Goal: Task Accomplishment & Management: Use online tool/utility

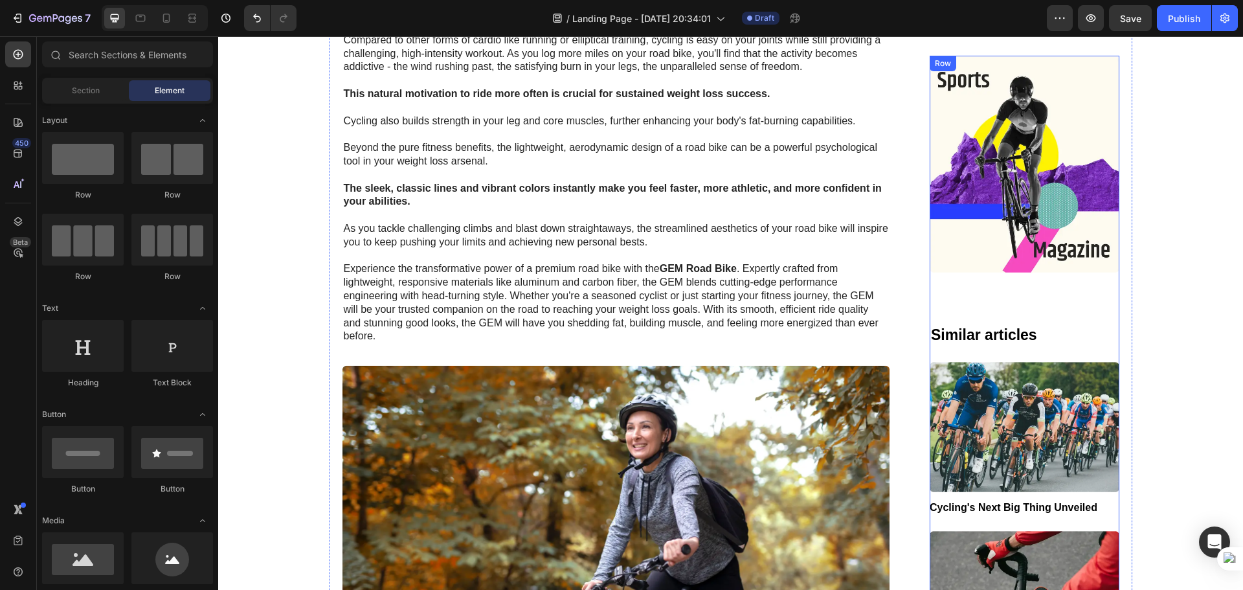
scroll to position [841, 0]
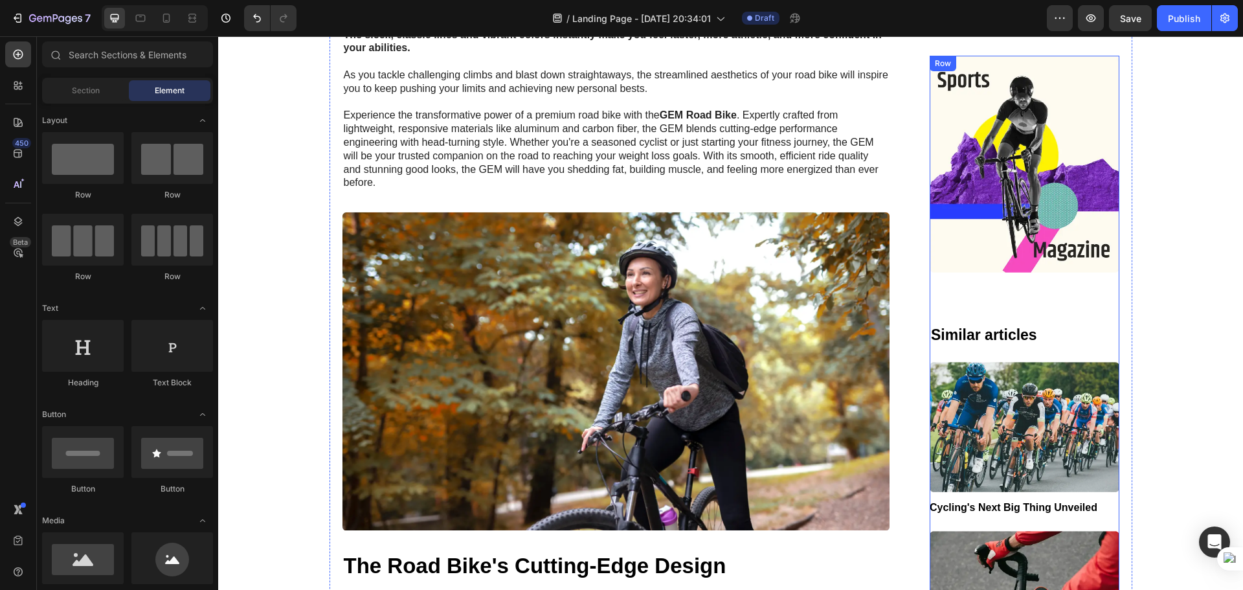
click at [1066, 309] on div "Image Similar articles Heading Image Cycling's Next Big Thing Unveiled Button I…" at bounding box center [1024, 564] width 190 height 1017
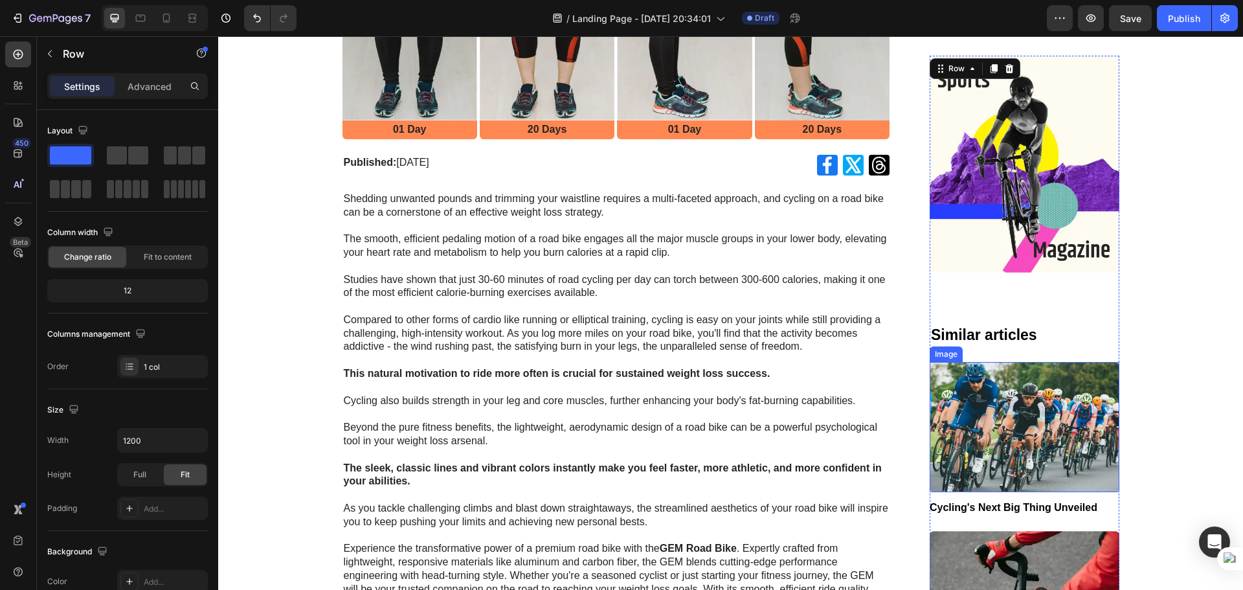
scroll to position [388, 0]
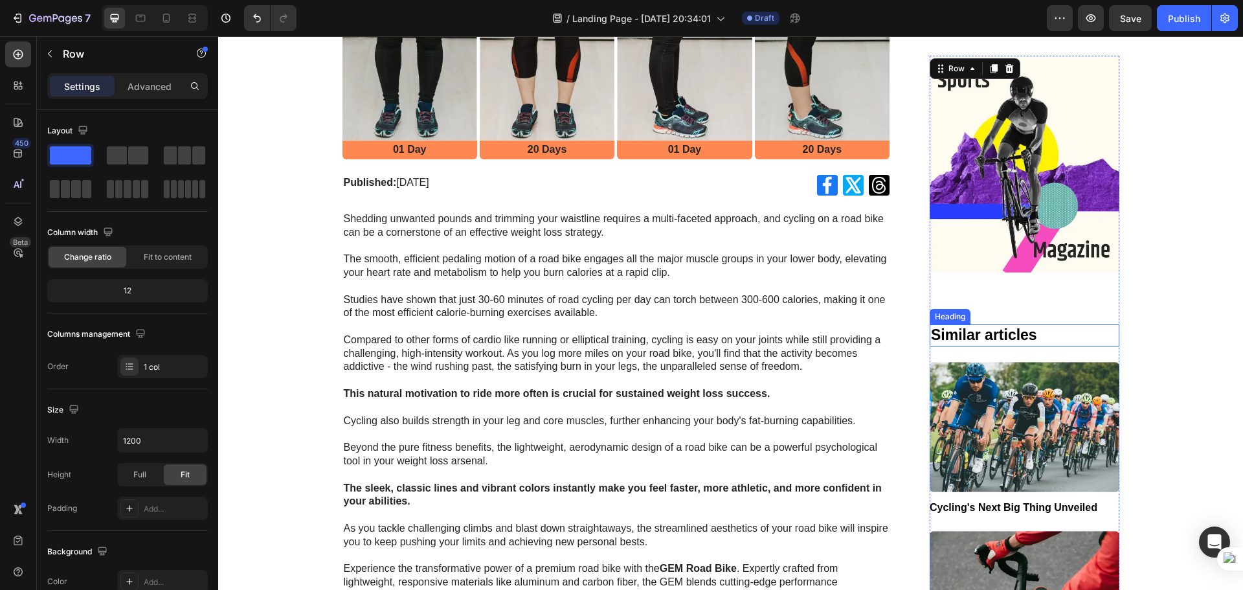
click at [998, 179] on img at bounding box center [1024, 164] width 190 height 217
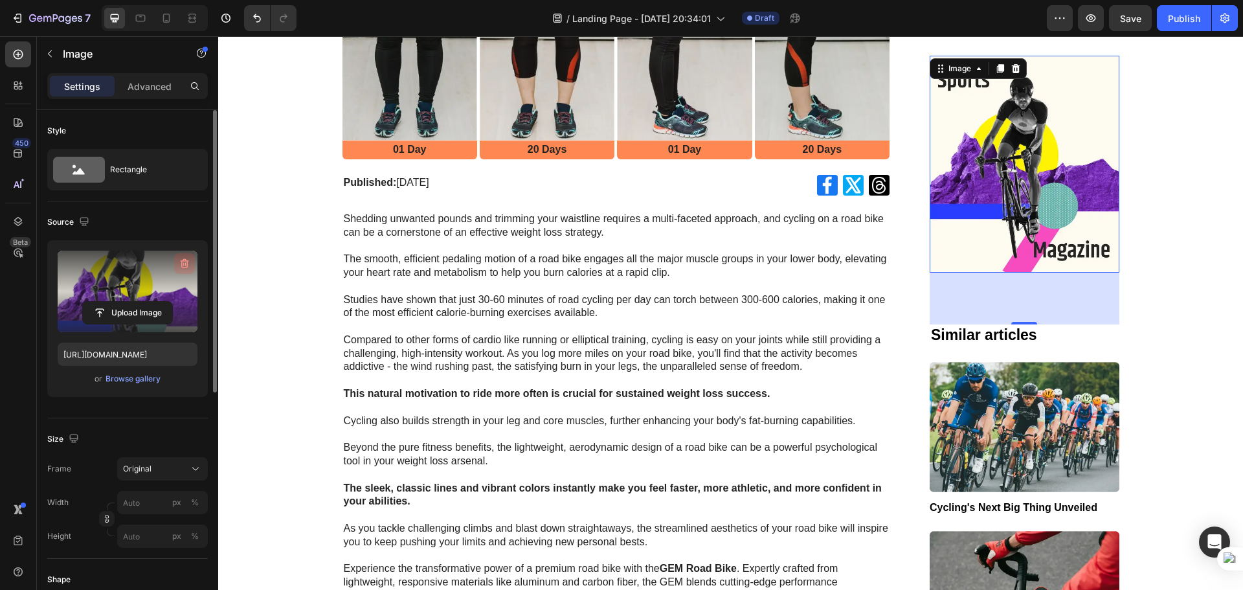
click at [186, 263] on icon "button" at bounding box center [185, 264] width 1 height 4
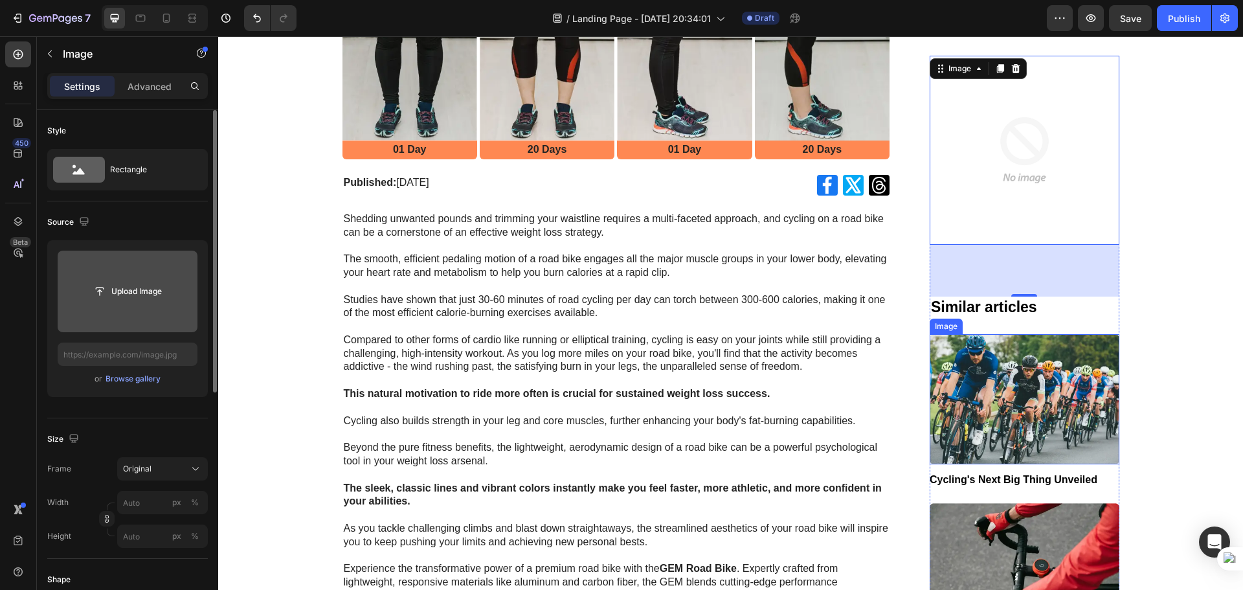
click at [1034, 372] on img at bounding box center [1024, 399] width 190 height 130
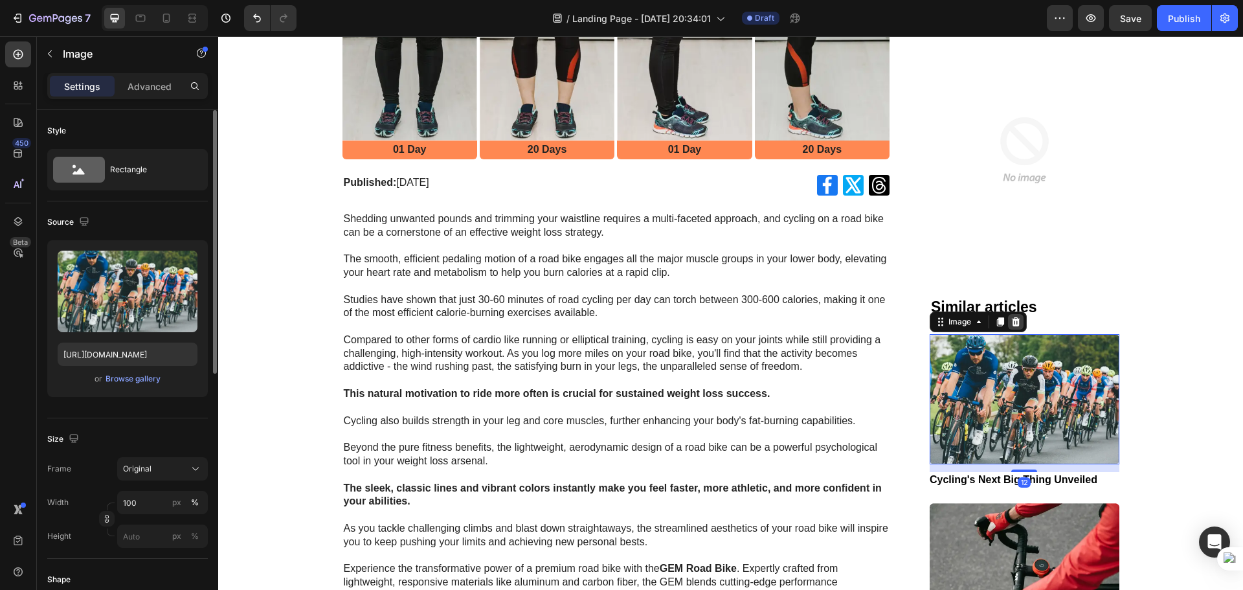
click at [1012, 324] on icon at bounding box center [1016, 321] width 8 height 9
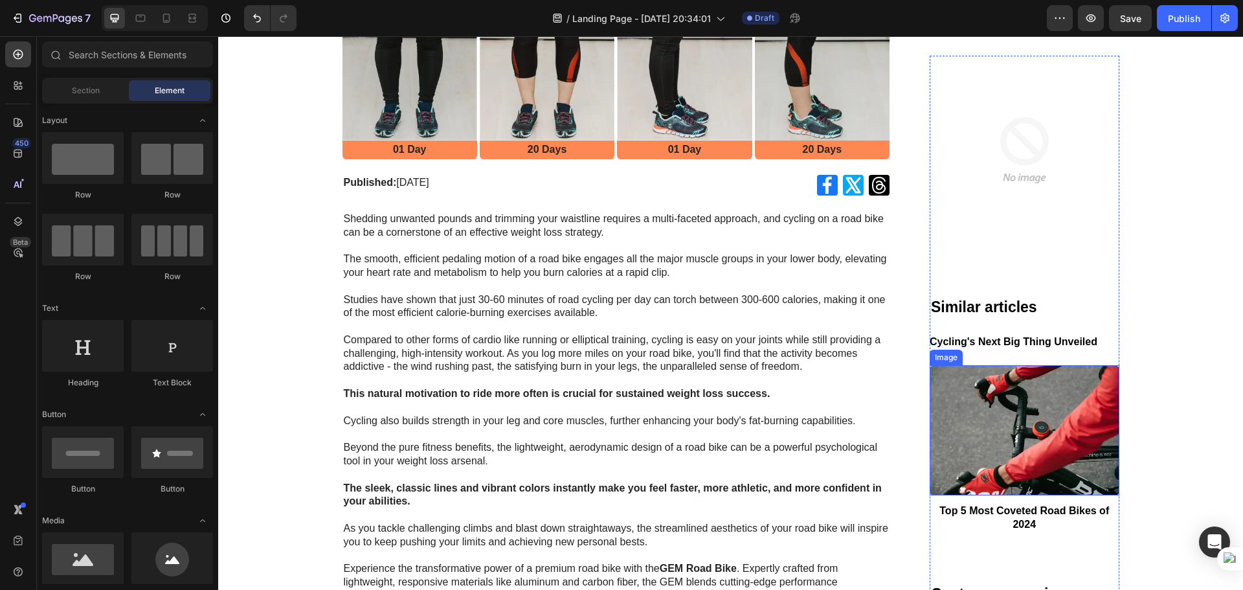
click at [1021, 425] on img at bounding box center [1024, 430] width 190 height 130
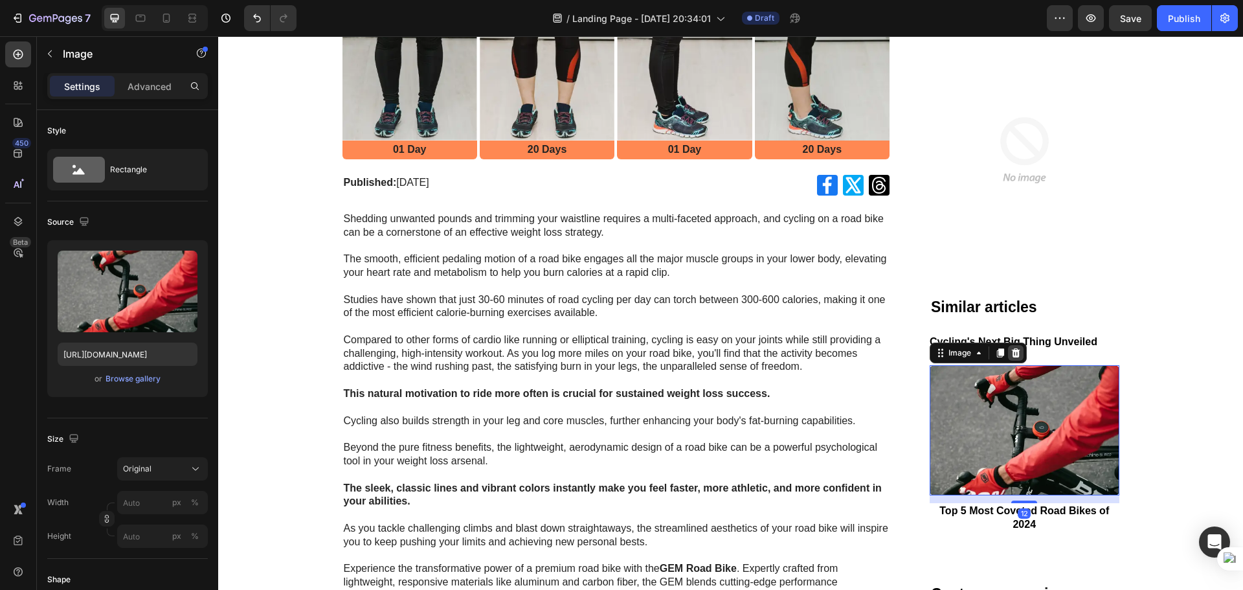
click at [1013, 351] on icon at bounding box center [1016, 352] width 8 height 9
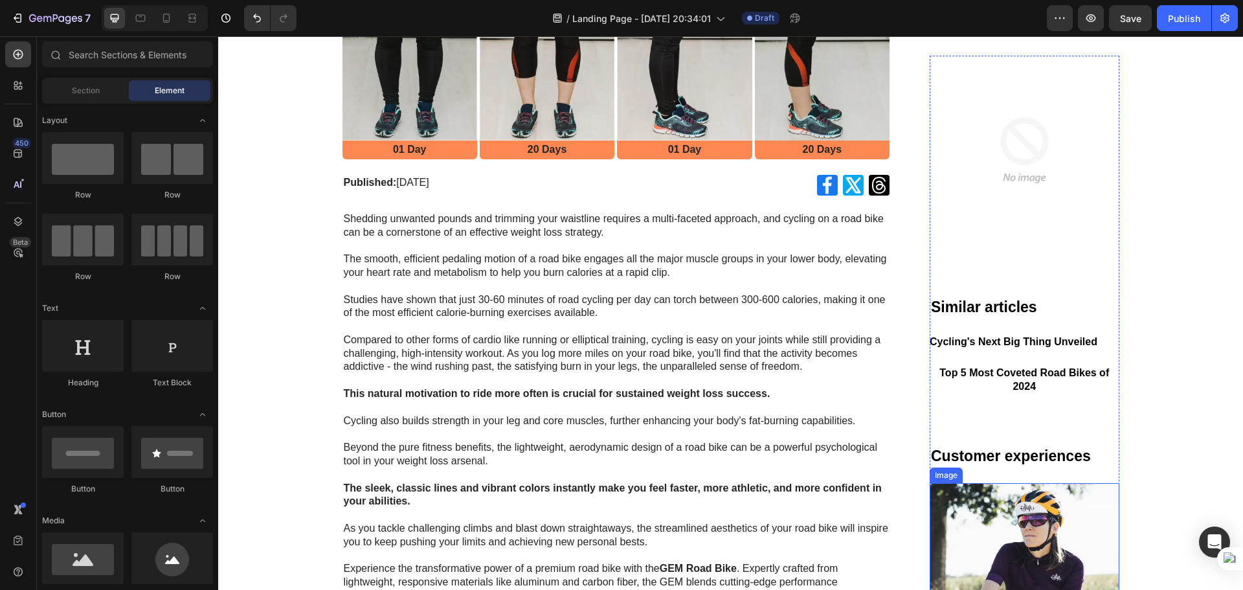
click at [1028, 511] on img at bounding box center [1024, 548] width 190 height 130
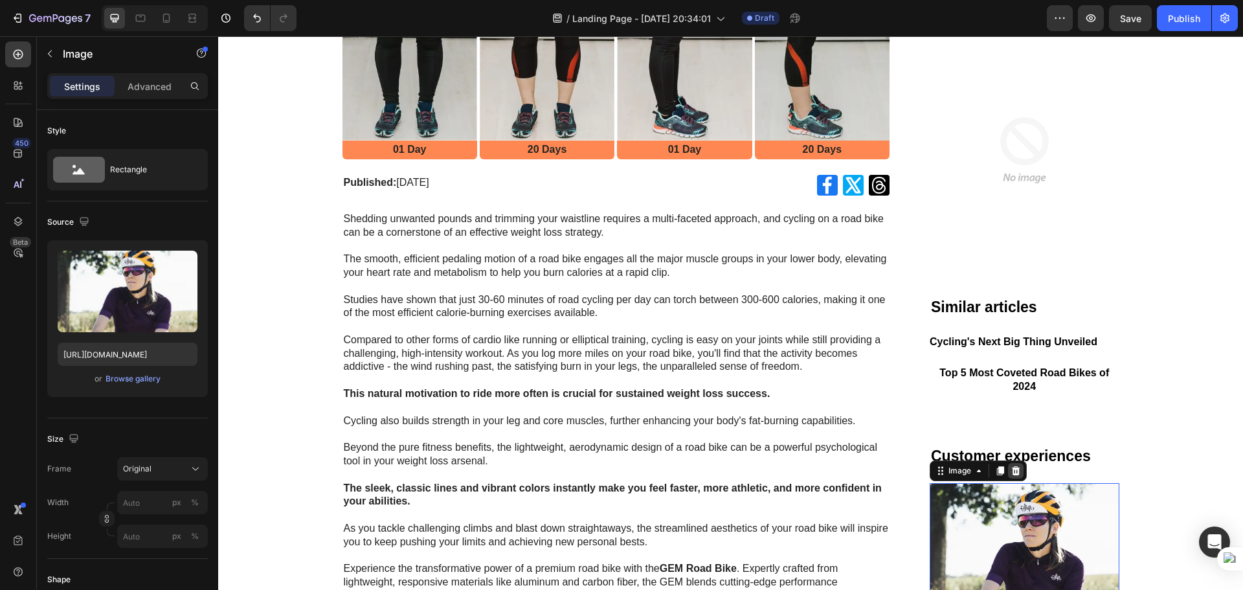
click at [1012, 474] on icon at bounding box center [1016, 470] width 8 height 9
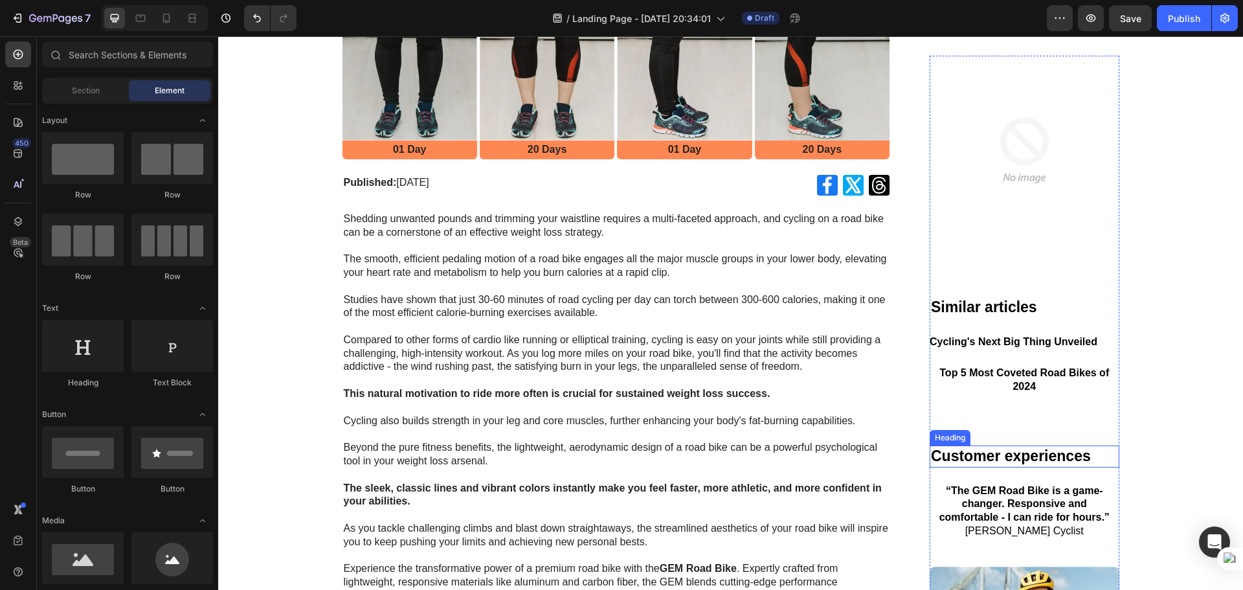
click at [1024, 450] on h2 "Customer experiences" at bounding box center [1024, 456] width 190 height 22
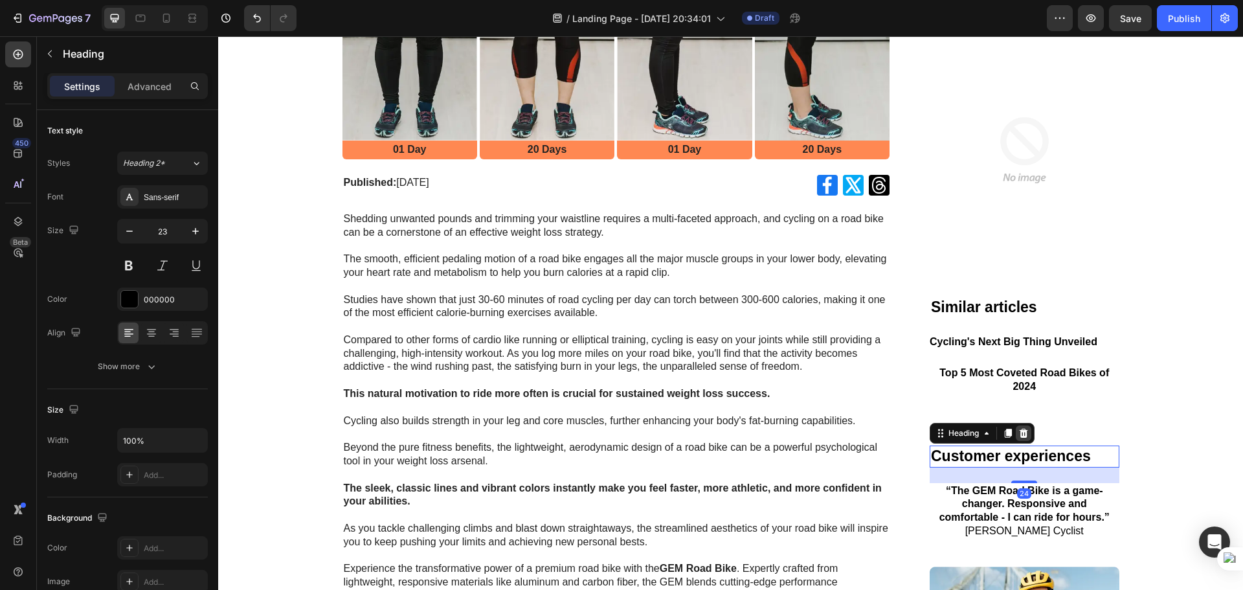
click at [1023, 428] on icon at bounding box center [1023, 433] width 10 height 10
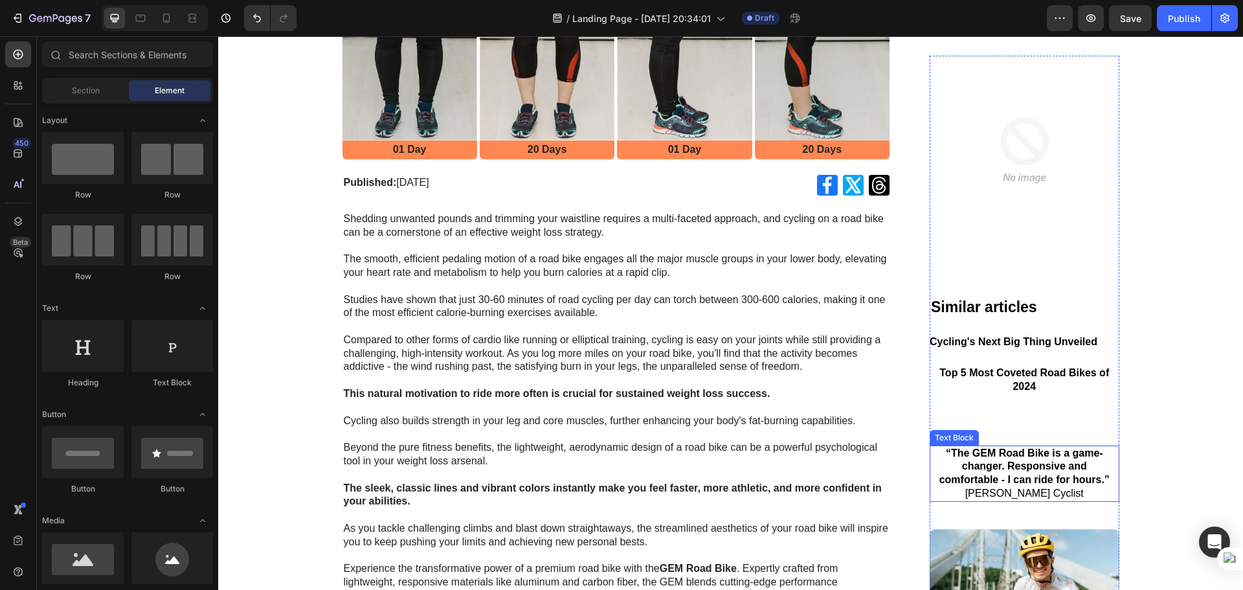
click at [1039, 459] on p "“The GEM Road Bike is a game-changer. Responsive and comfortable - I can ride f…" at bounding box center [1024, 474] width 187 height 54
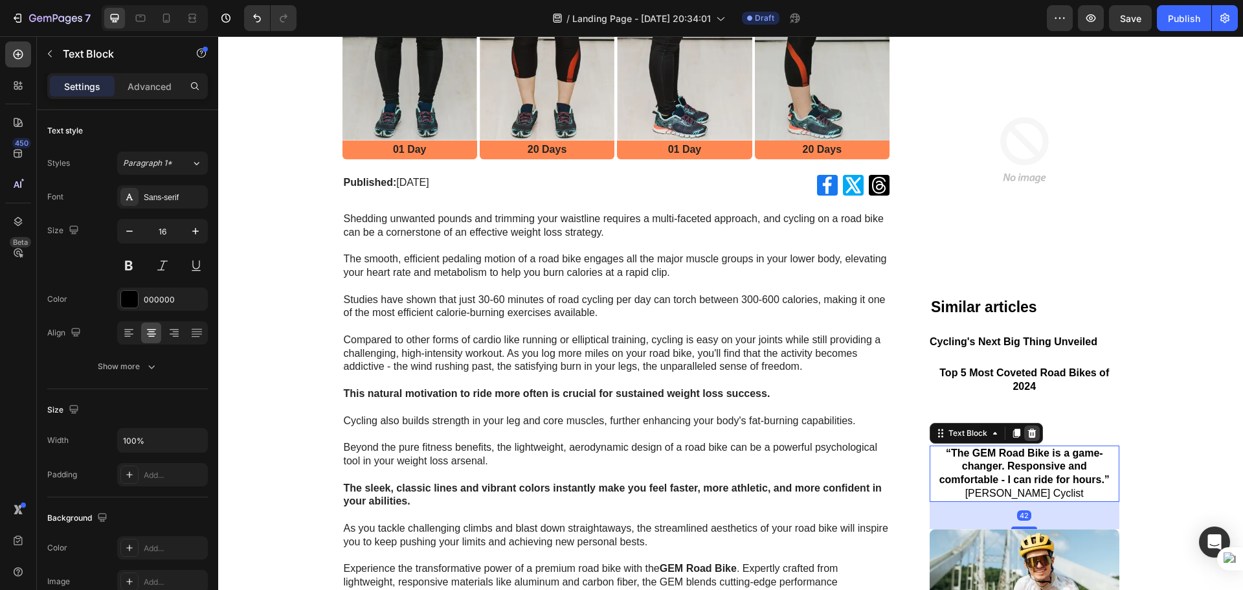
click at [1028, 438] on div at bounding box center [1032, 433] width 16 height 16
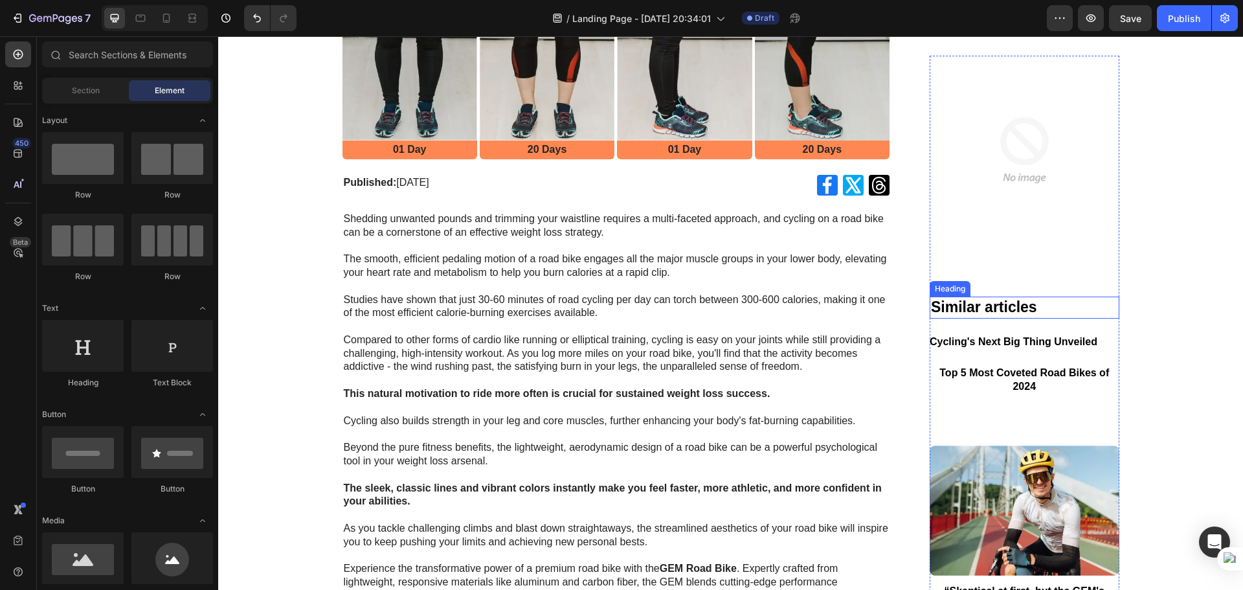
click at [991, 312] on h2 "Similar articles" at bounding box center [1024, 308] width 190 height 22
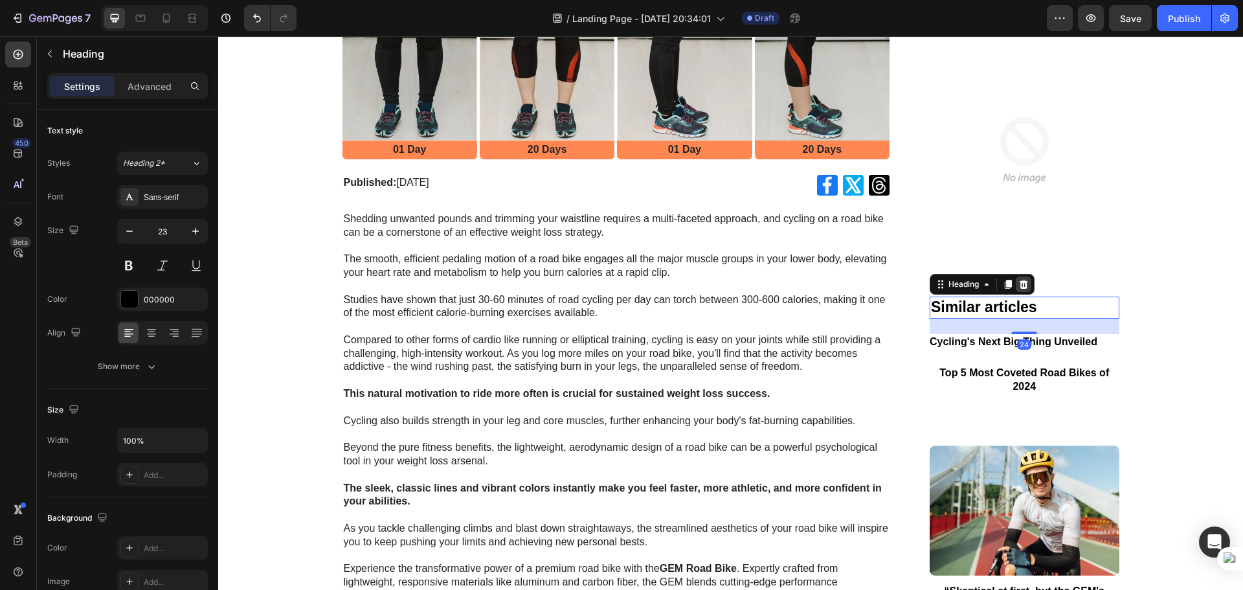
click at [1025, 285] on div at bounding box center [1023, 285] width 16 height 16
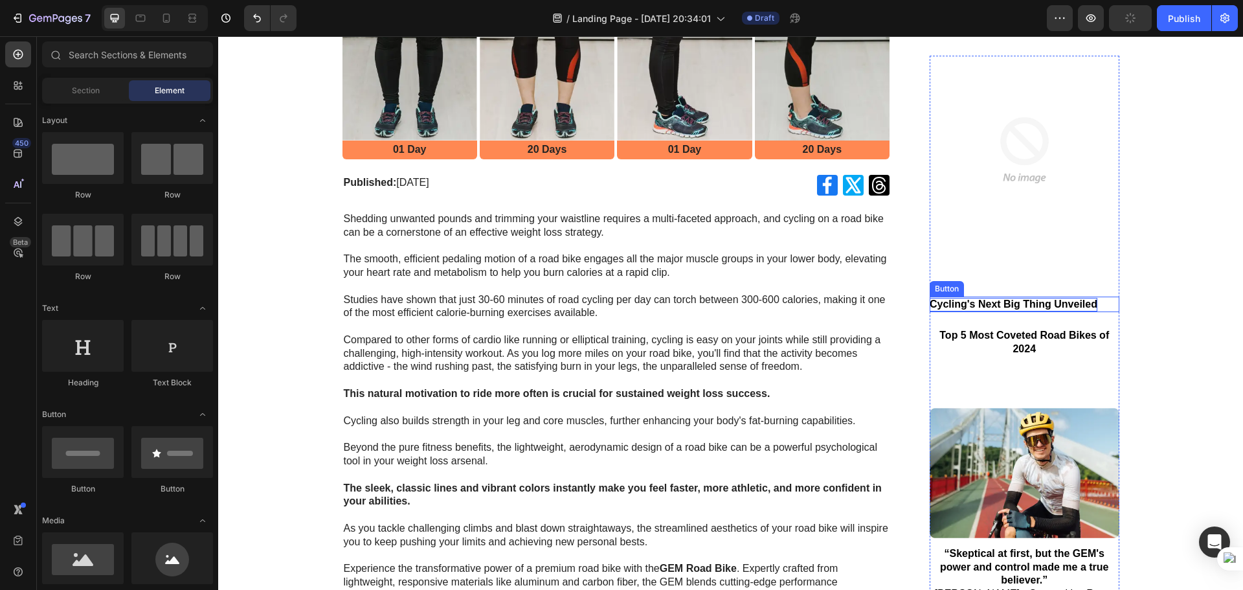
click at [1020, 305] on p "Cycling's Next Big Thing Unveiled" at bounding box center [1013, 305] width 168 height 14
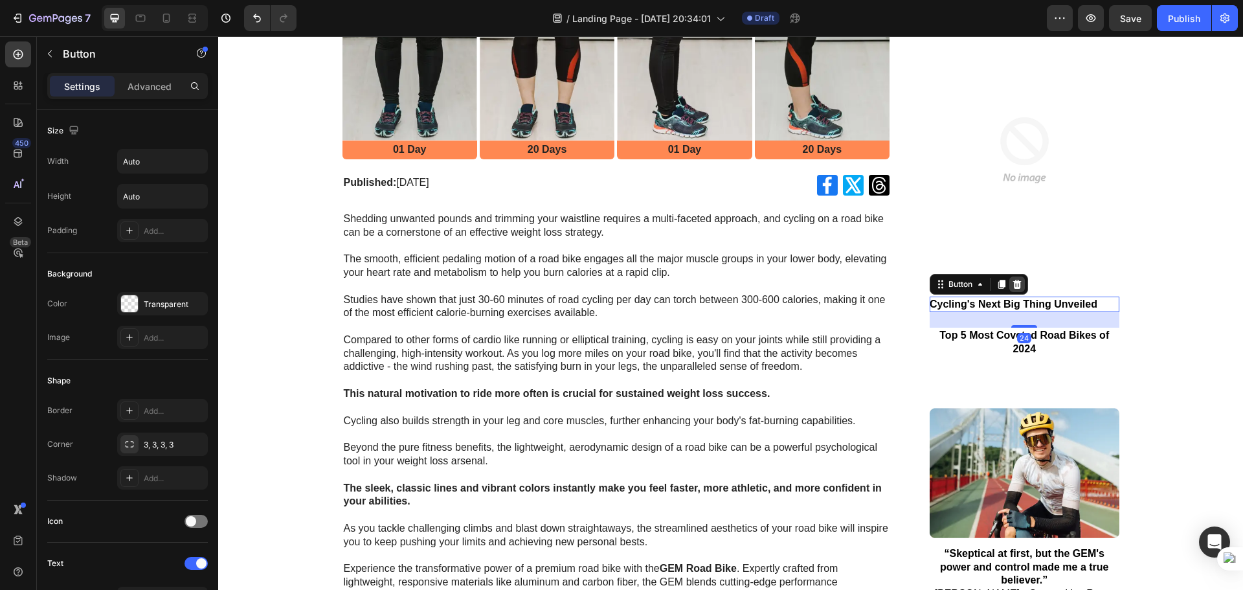
click at [1018, 283] on div at bounding box center [1017, 285] width 16 height 16
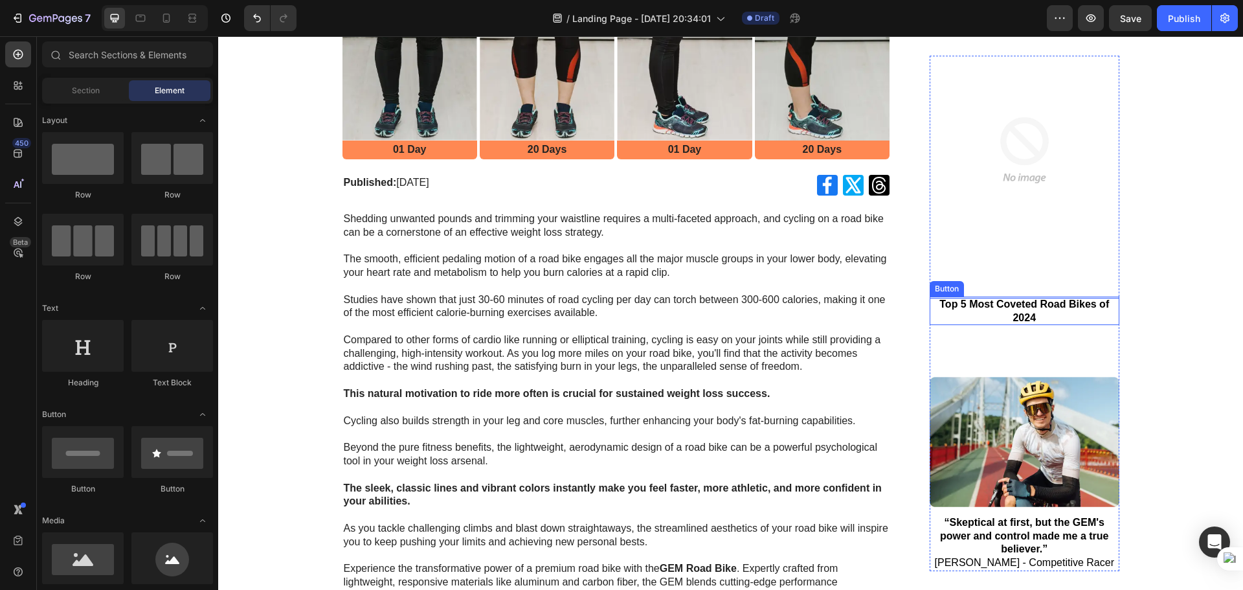
click at [1023, 300] on p "Top 5 Most Coveted Road Bikes of 2024" at bounding box center [1024, 311] width 190 height 27
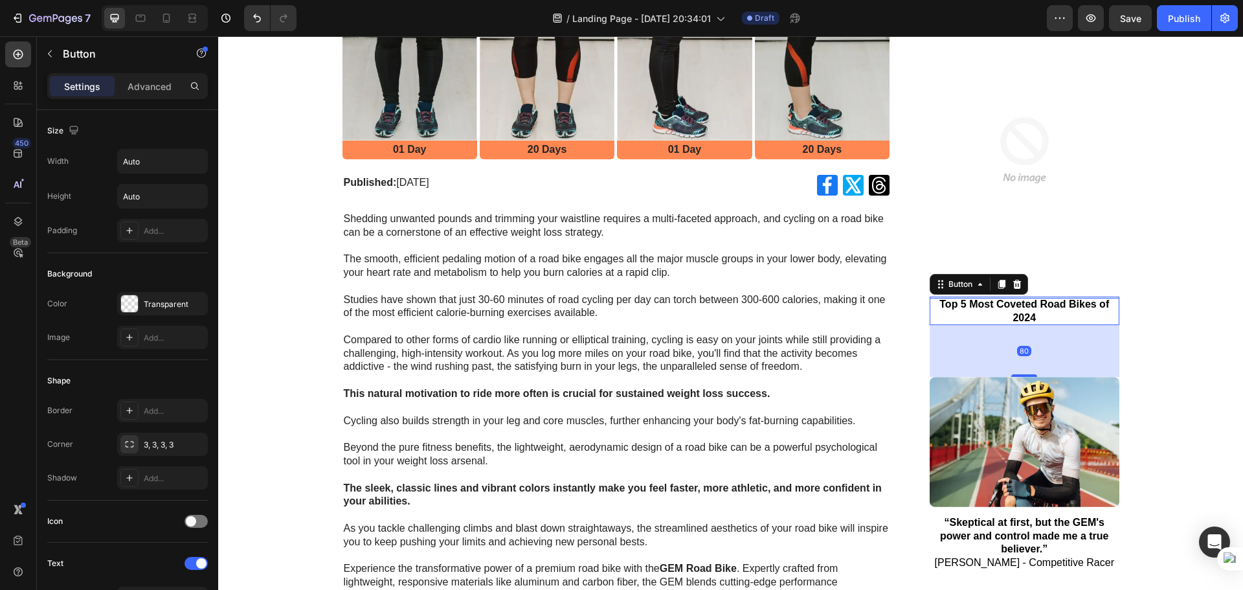
click at [1030, 309] on p "Top 5 Most Coveted Road Bikes of 2024" at bounding box center [1024, 311] width 190 height 27
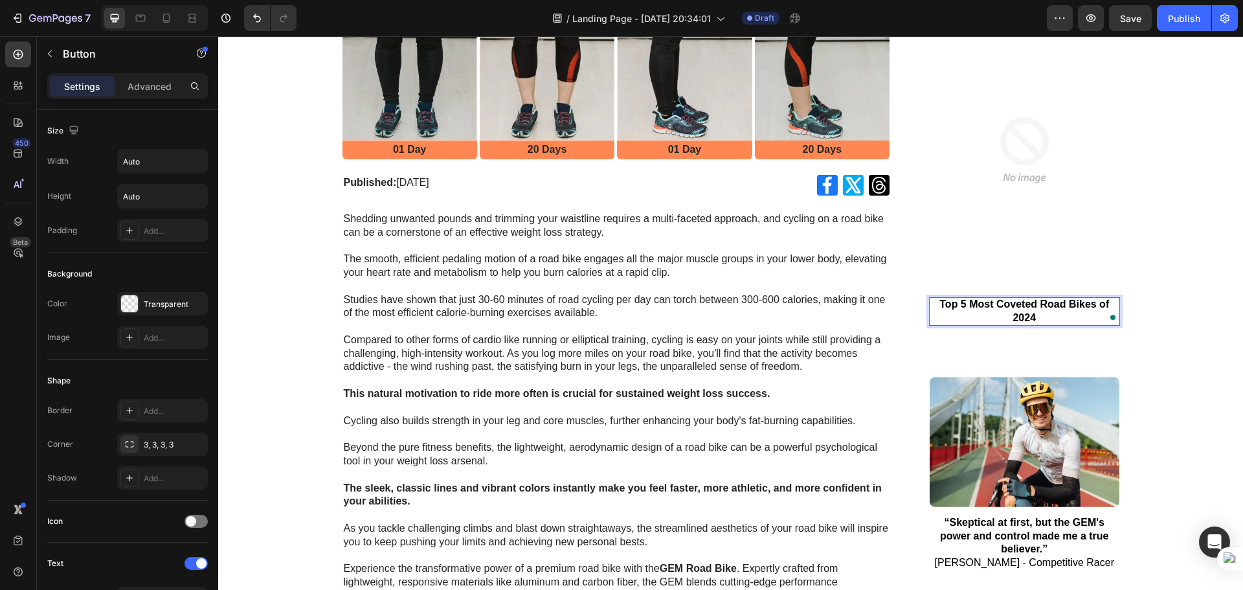
click at [1049, 315] on p "Top 5 Most Coveted Road Bikes of 2024" at bounding box center [1024, 311] width 190 height 27
click at [1038, 352] on div "Top 5 Most Coveted Road Bikes of 2024 Button 80" at bounding box center [1024, 337] width 190 height 80
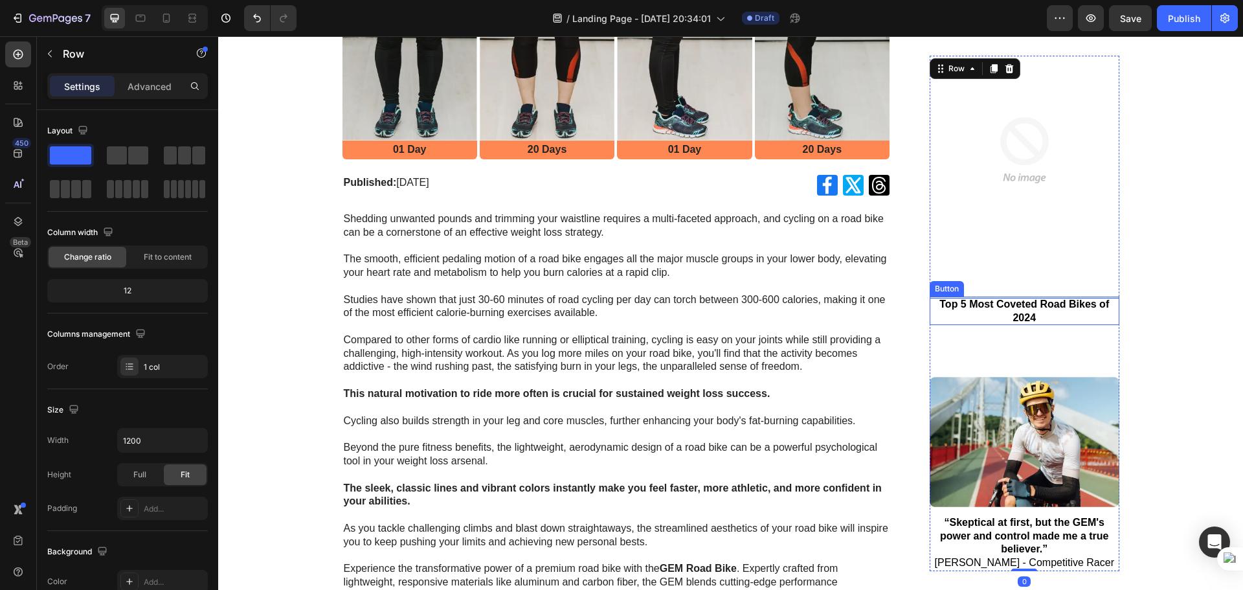
click at [1035, 314] on p "Top 5 Most Coveted Road Bikes of 2024" at bounding box center [1024, 311] width 190 height 27
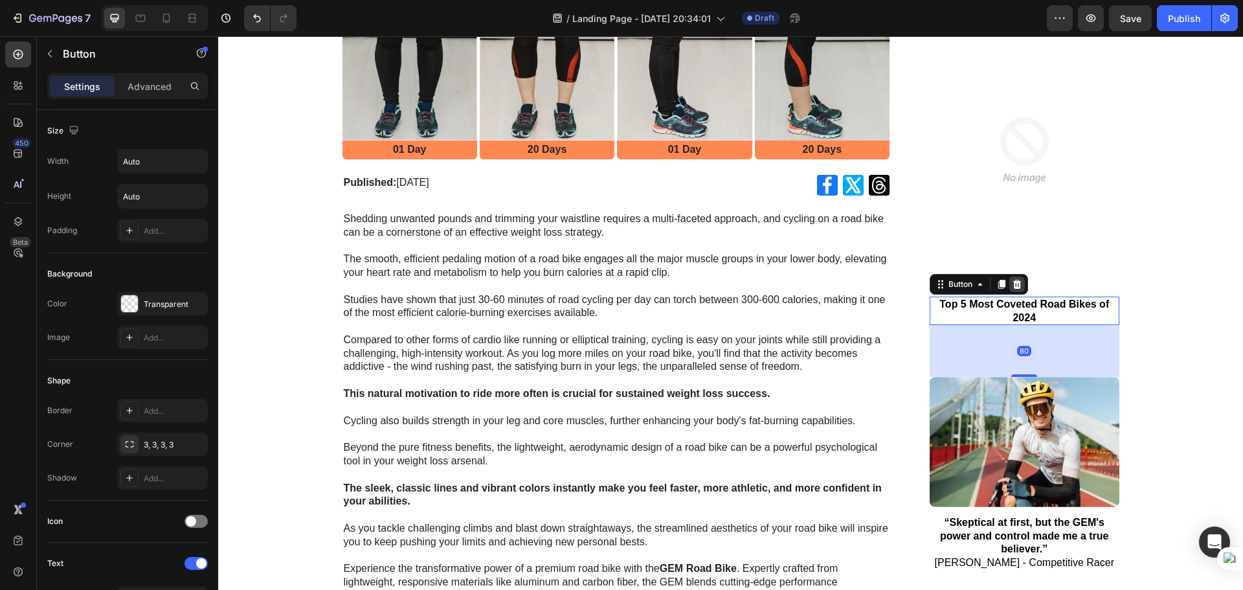
click at [1012, 286] on icon at bounding box center [1017, 285] width 10 height 10
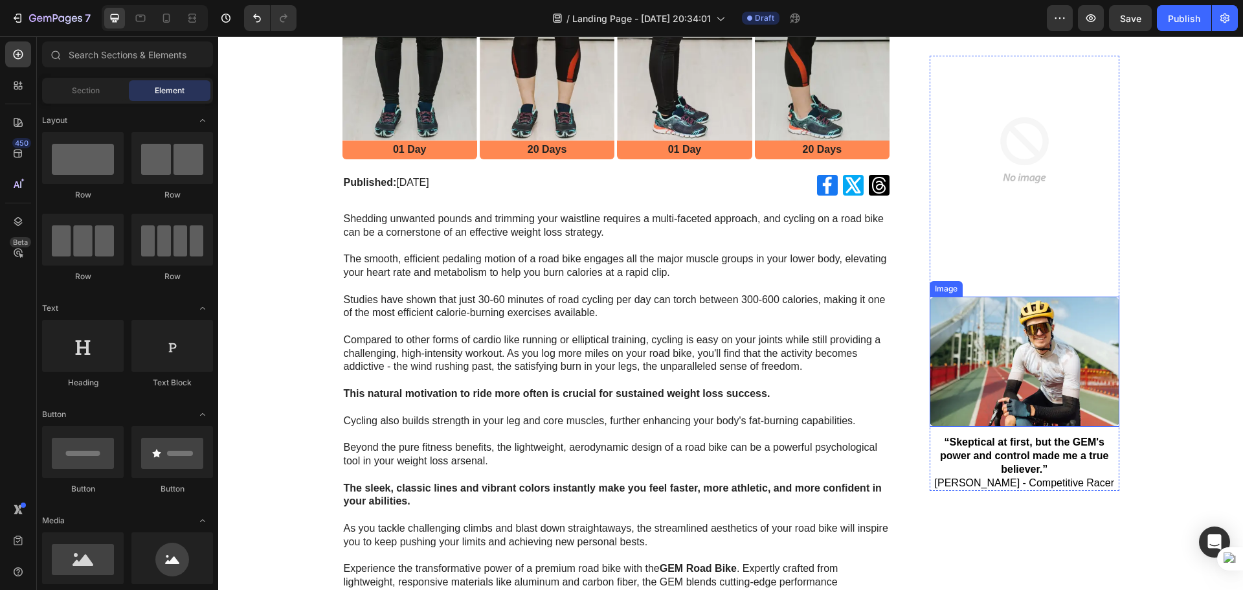
click at [1023, 346] on img at bounding box center [1024, 362] width 190 height 130
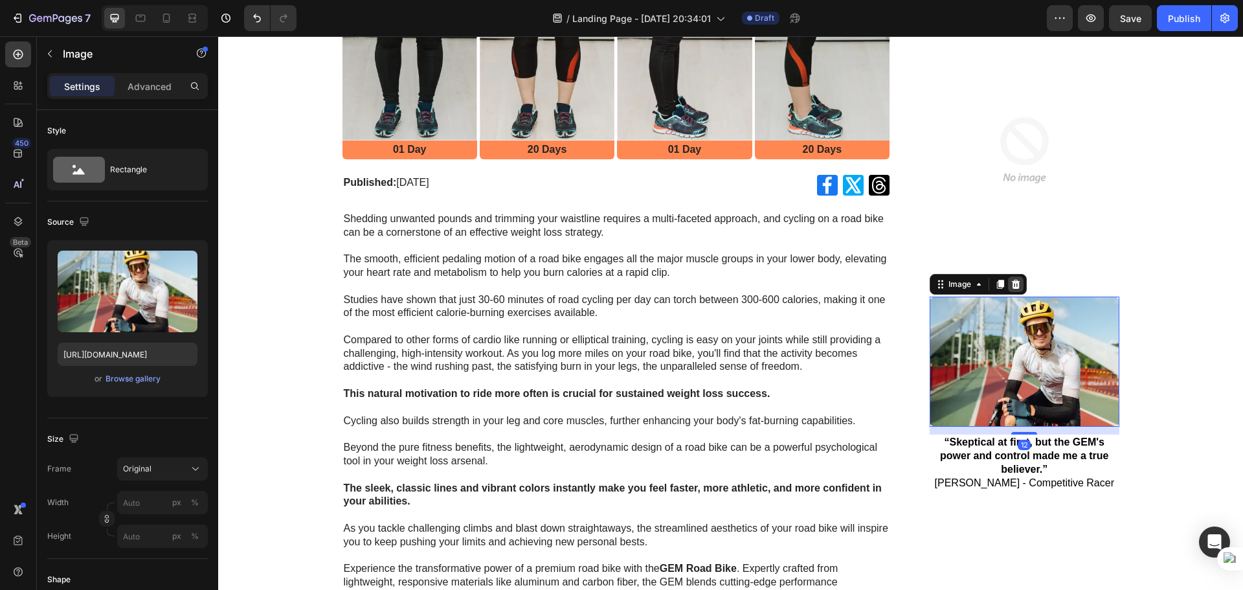
click at [1013, 284] on icon at bounding box center [1016, 284] width 8 height 9
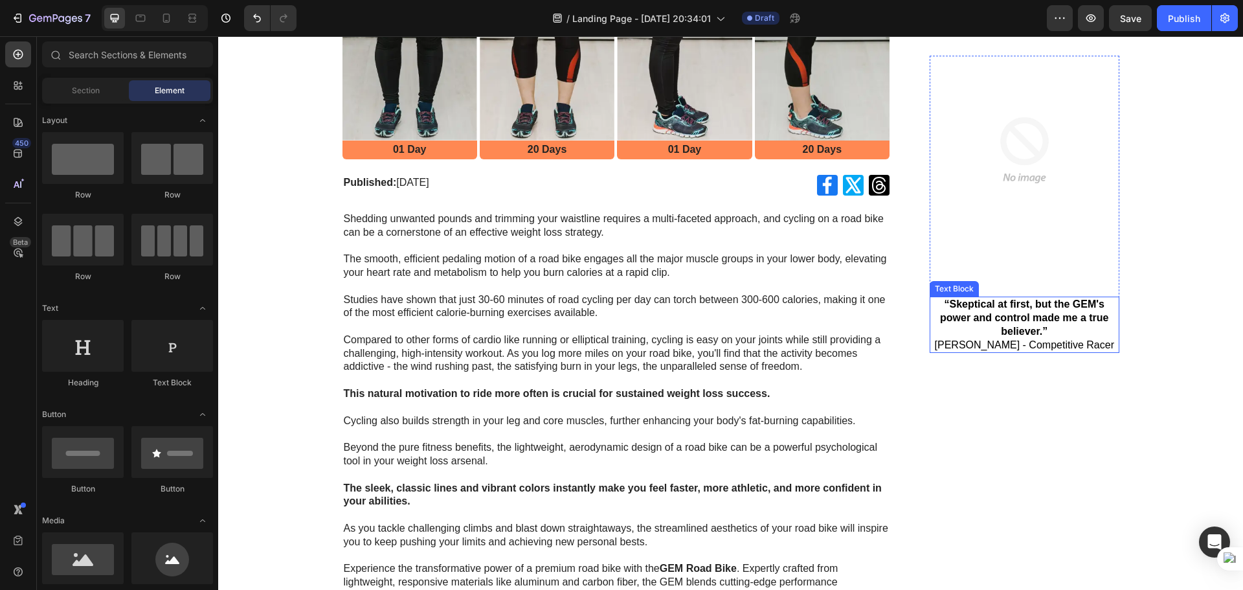
click at [1020, 322] on strong "“Skeptical at first, but the GEM's power and control made me a true believer.”" at bounding box center [1024, 318] width 169 height 38
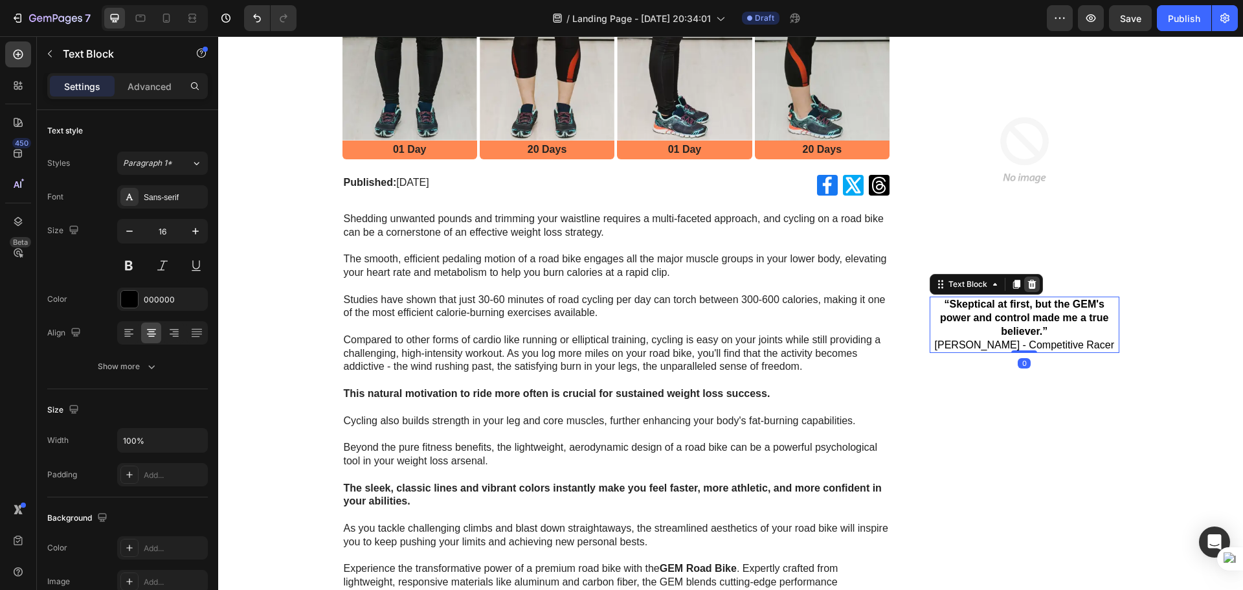
click at [1028, 282] on icon at bounding box center [1032, 284] width 8 height 9
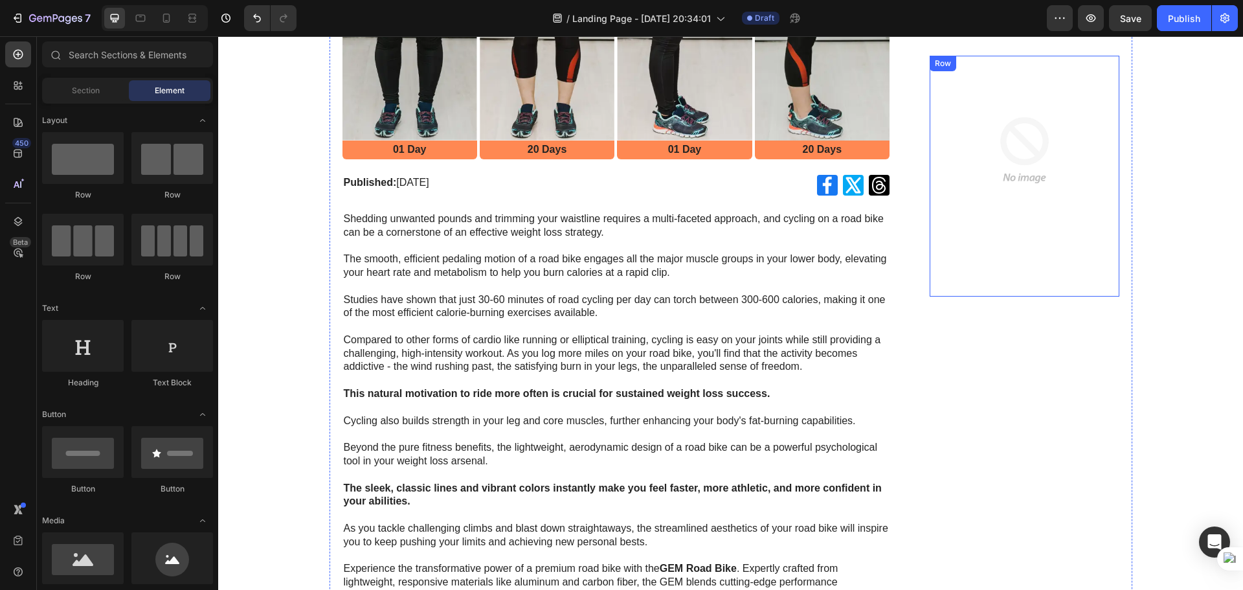
click at [1019, 219] on img at bounding box center [1024, 151] width 190 height 190
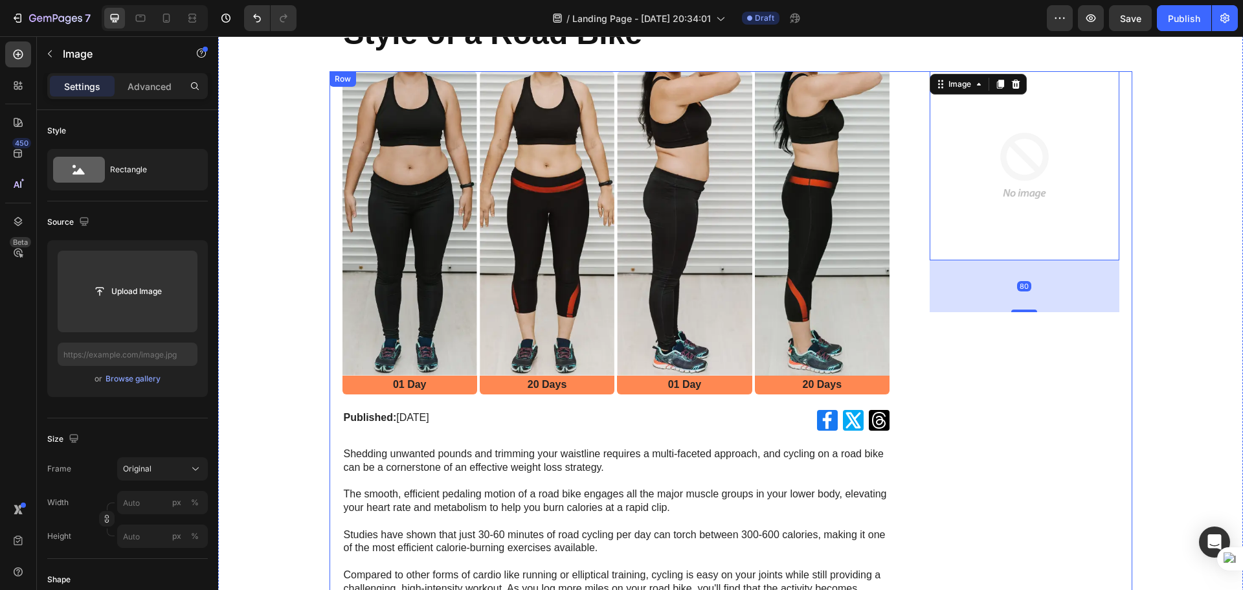
scroll to position [65, 0]
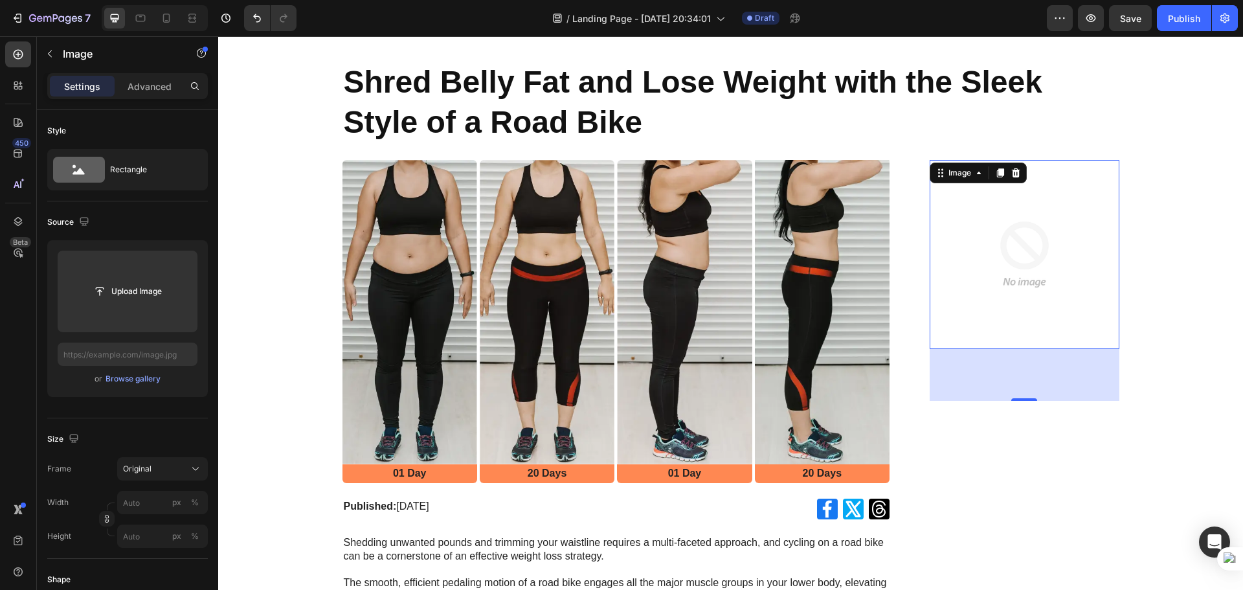
click at [1021, 176] on div "Image" at bounding box center [977, 172] width 97 height 21
click at [1010, 179] on div at bounding box center [1016, 173] width 16 height 16
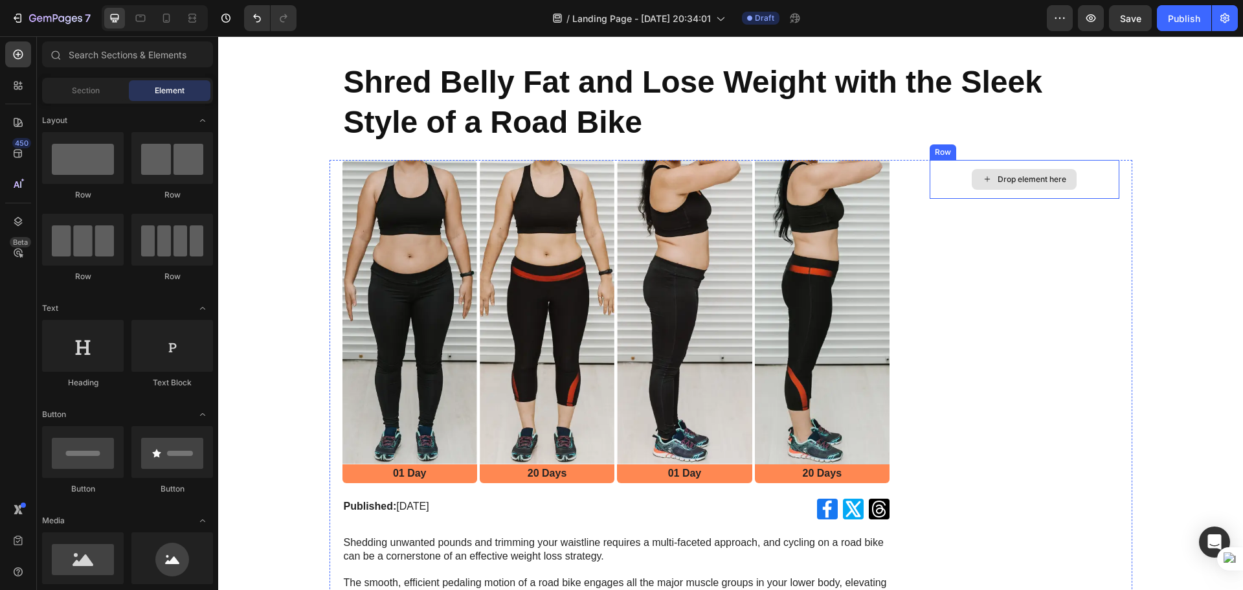
click at [1044, 187] on div "Drop element here" at bounding box center [1023, 179] width 105 height 21
click at [997, 178] on div "Drop element here" at bounding box center [1031, 179] width 69 height 10
click at [1045, 177] on div "Drop element here" at bounding box center [1031, 179] width 69 height 10
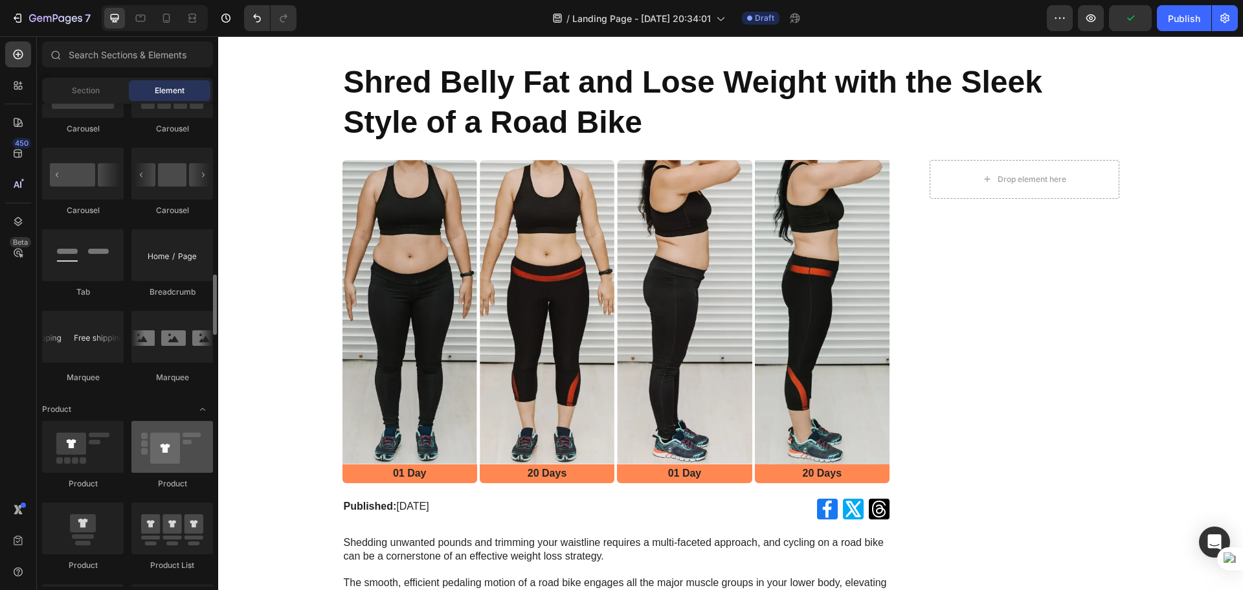
scroll to position [1488, 0]
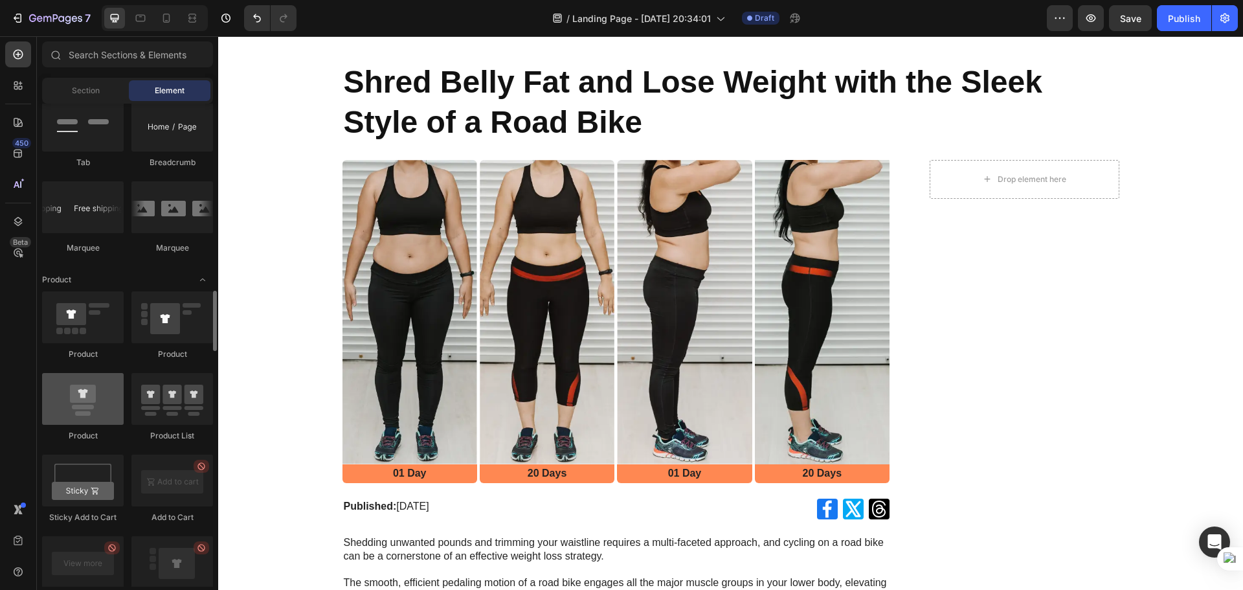
click at [86, 399] on div at bounding box center [83, 399] width 82 height 52
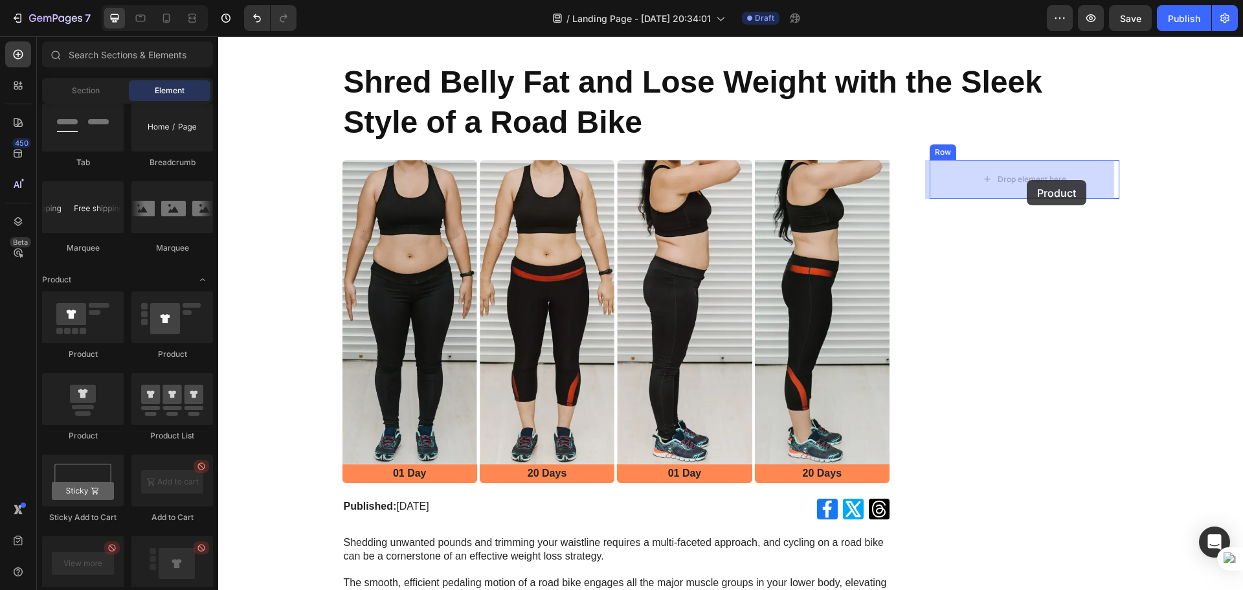
drag, startPoint x: 311, startPoint y: 445, endPoint x: 1026, endPoint y: 180, distance: 762.5
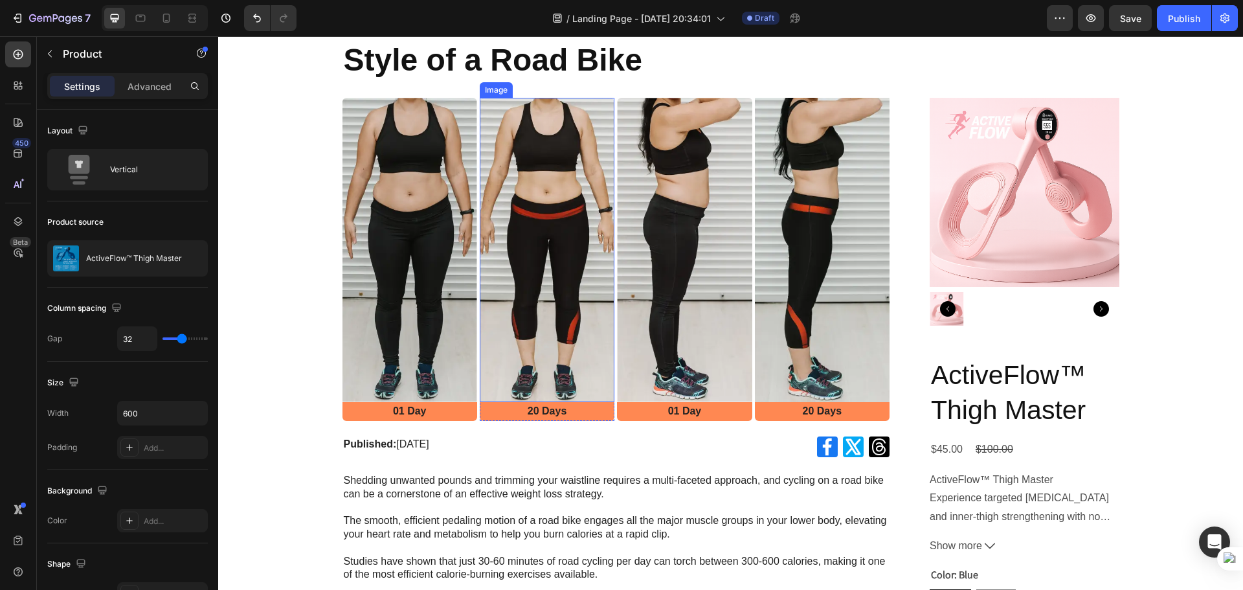
scroll to position [129, 0]
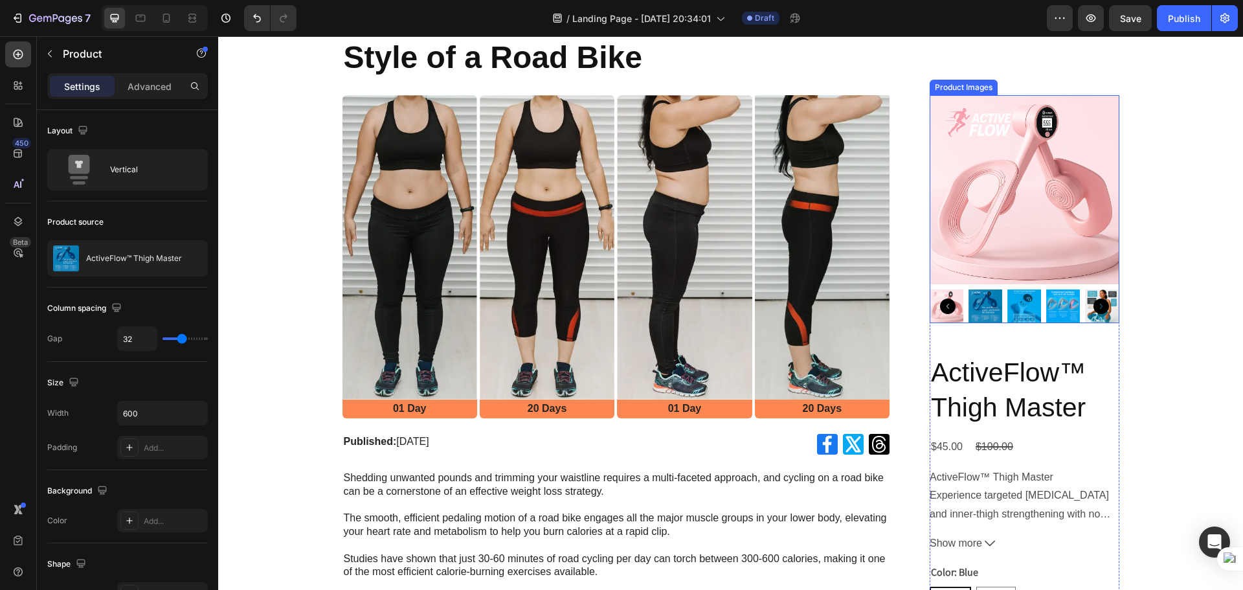
click at [1007, 225] on img at bounding box center [1024, 190] width 190 height 190
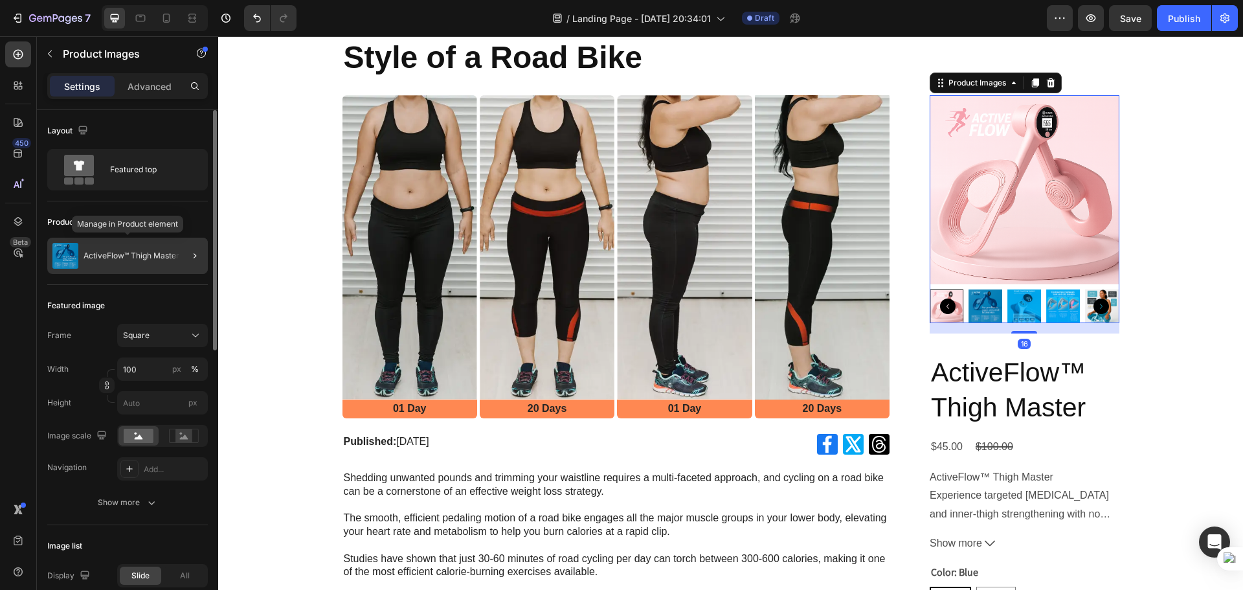
click at [142, 250] on div "ActiveFlow™ Thigh Master" at bounding box center [127, 256] width 160 height 36
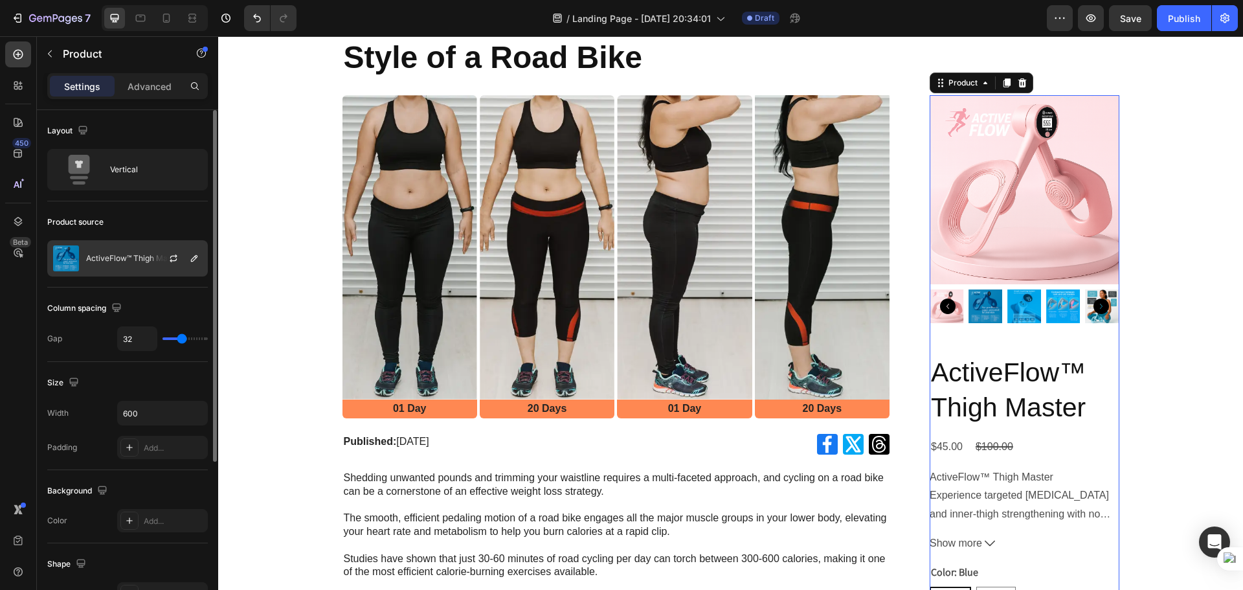
click at [157, 260] on div at bounding box center [178, 258] width 57 height 35
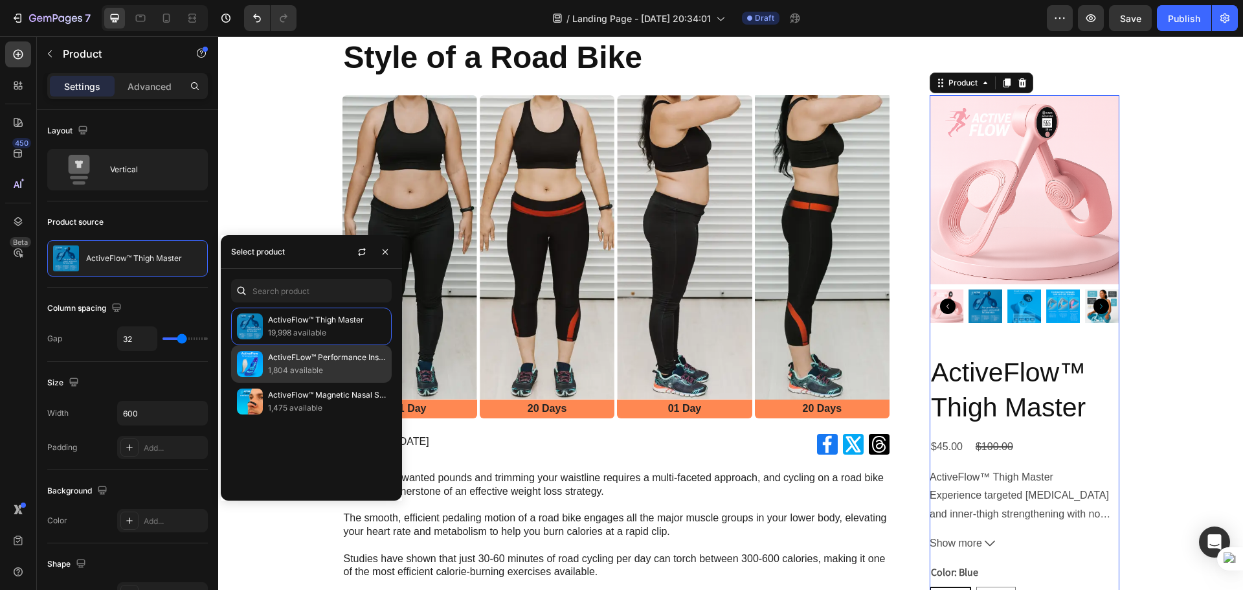
click at [307, 357] on p "ActiveFLow™ Performance Insoles" at bounding box center [327, 357] width 118 height 13
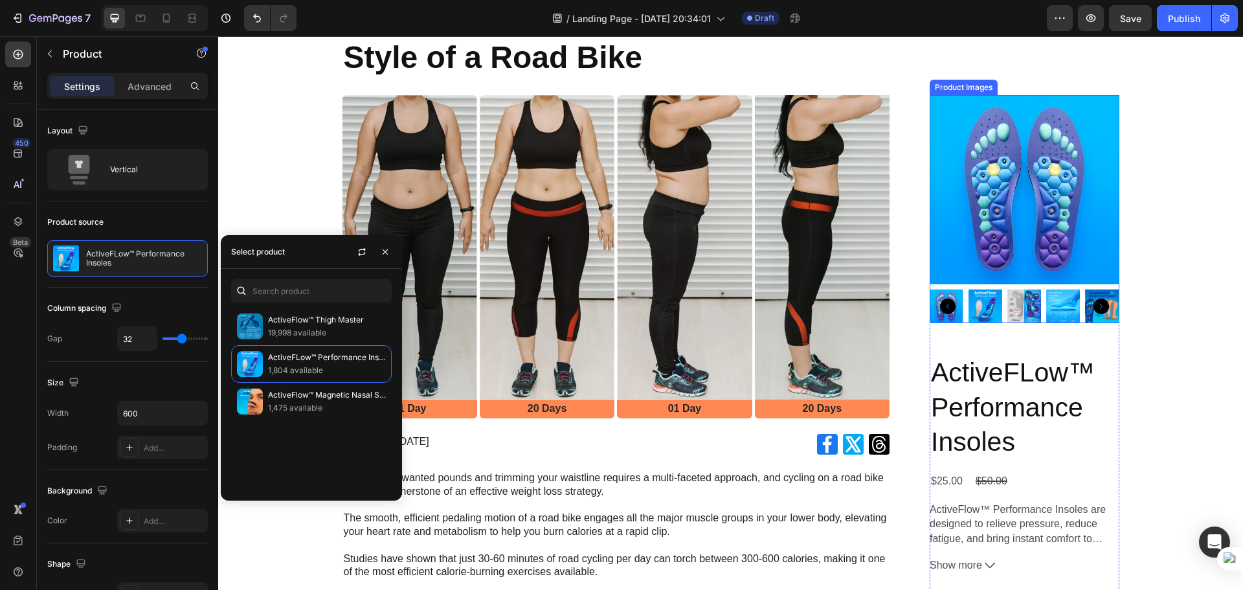
click at [940, 304] on icon "Carousel Back Arrow" at bounding box center [948, 306] width 16 height 16
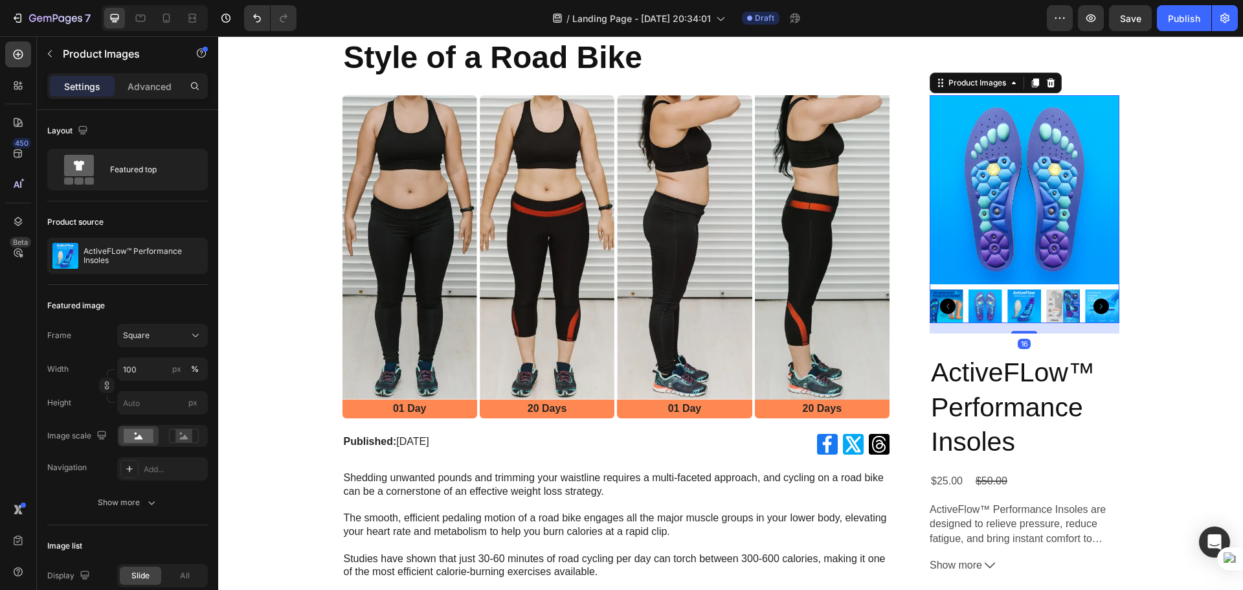
click at [943, 305] on icon "Carousel Back Arrow" at bounding box center [948, 306] width 16 height 16
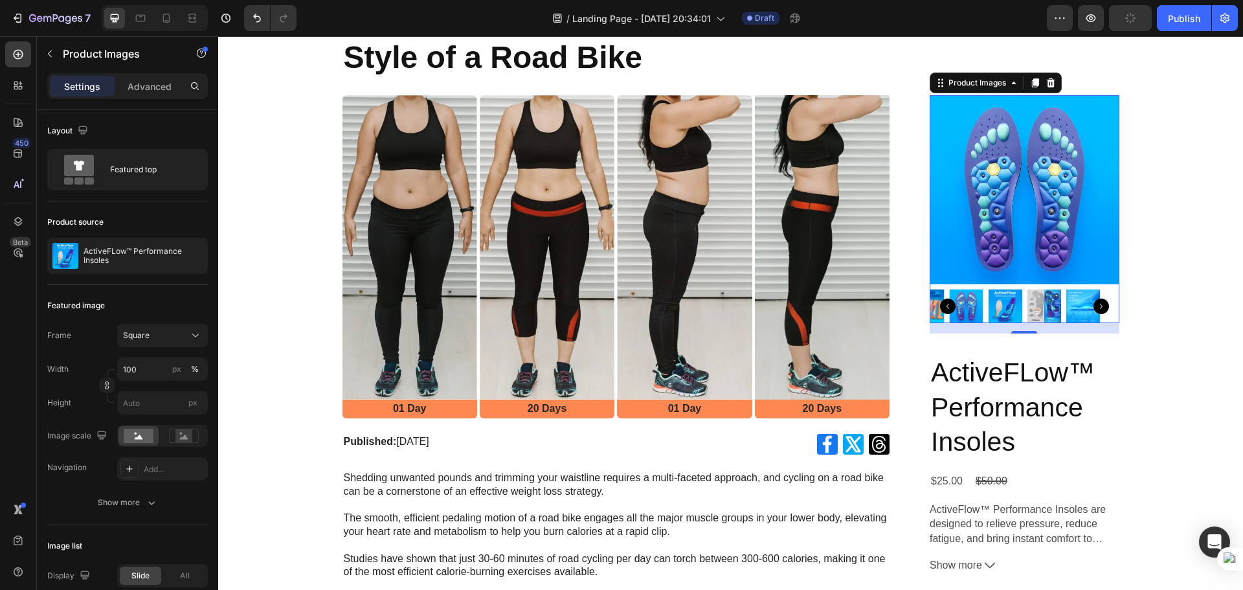
click at [943, 305] on icon "Carousel Back Arrow" at bounding box center [948, 306] width 16 height 16
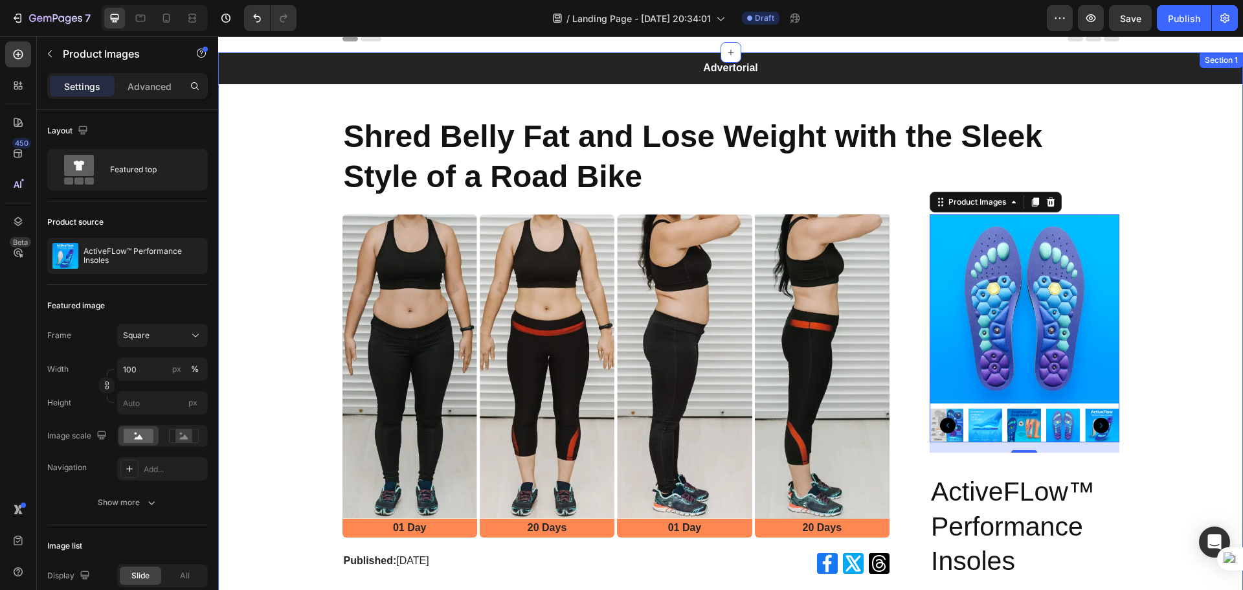
scroll to position [0, 0]
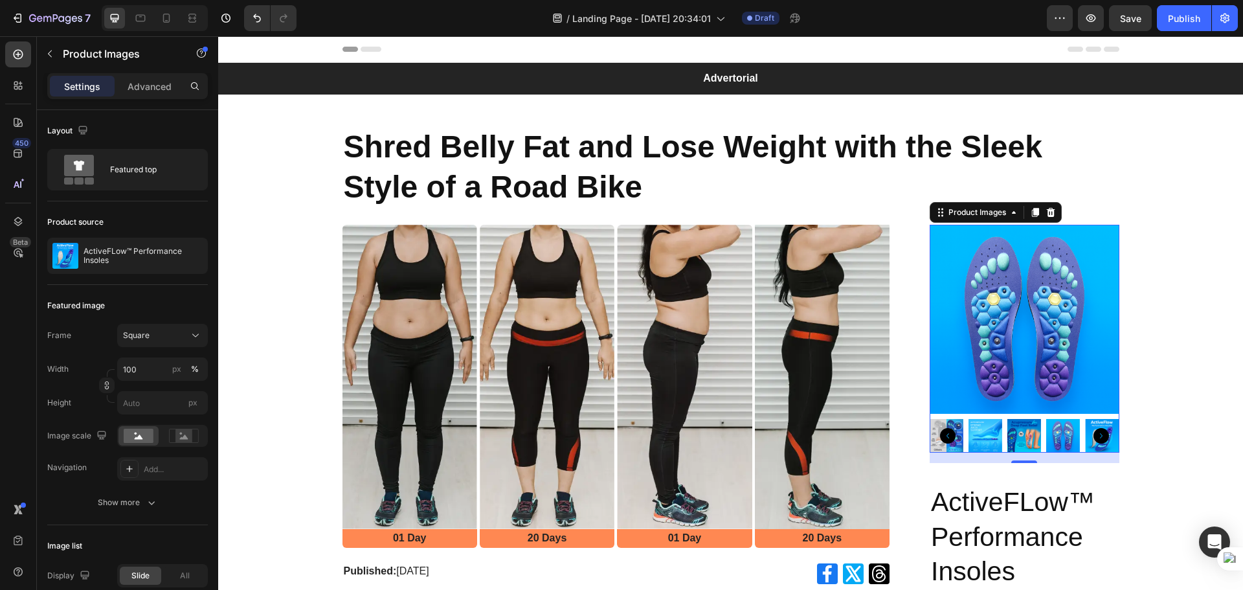
click at [1013, 438] on img at bounding box center [1024, 436] width 34 height 34
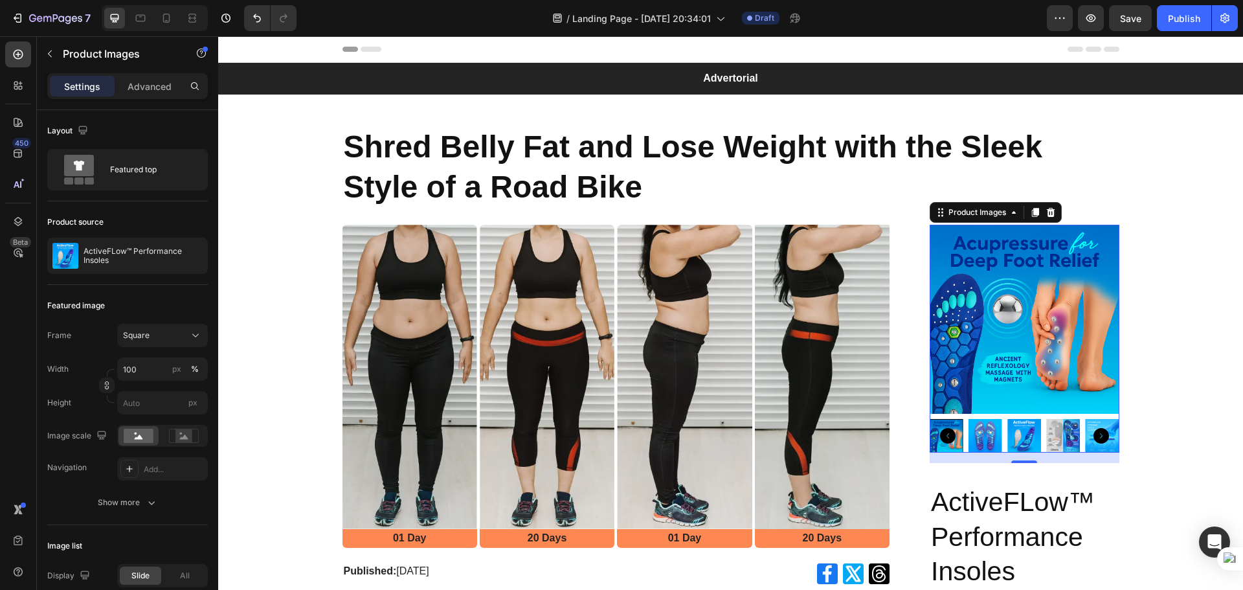
click at [942, 436] on icon "Carousel Back Arrow" at bounding box center [948, 436] width 16 height 16
click at [973, 438] on img at bounding box center [985, 436] width 34 height 34
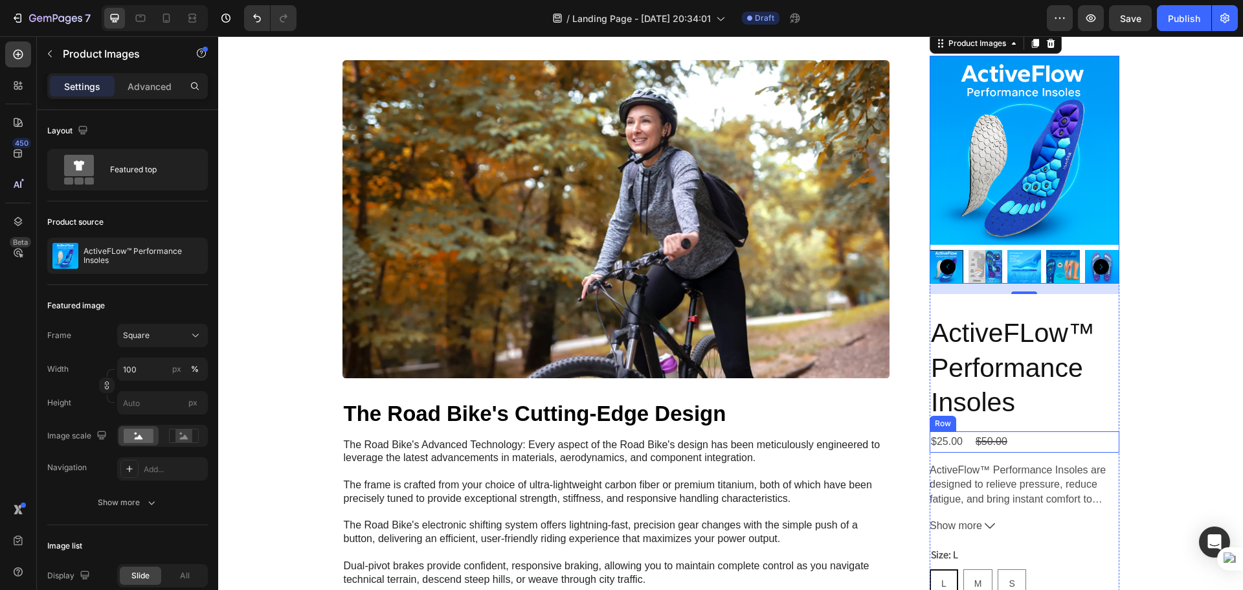
scroll to position [1100, 0]
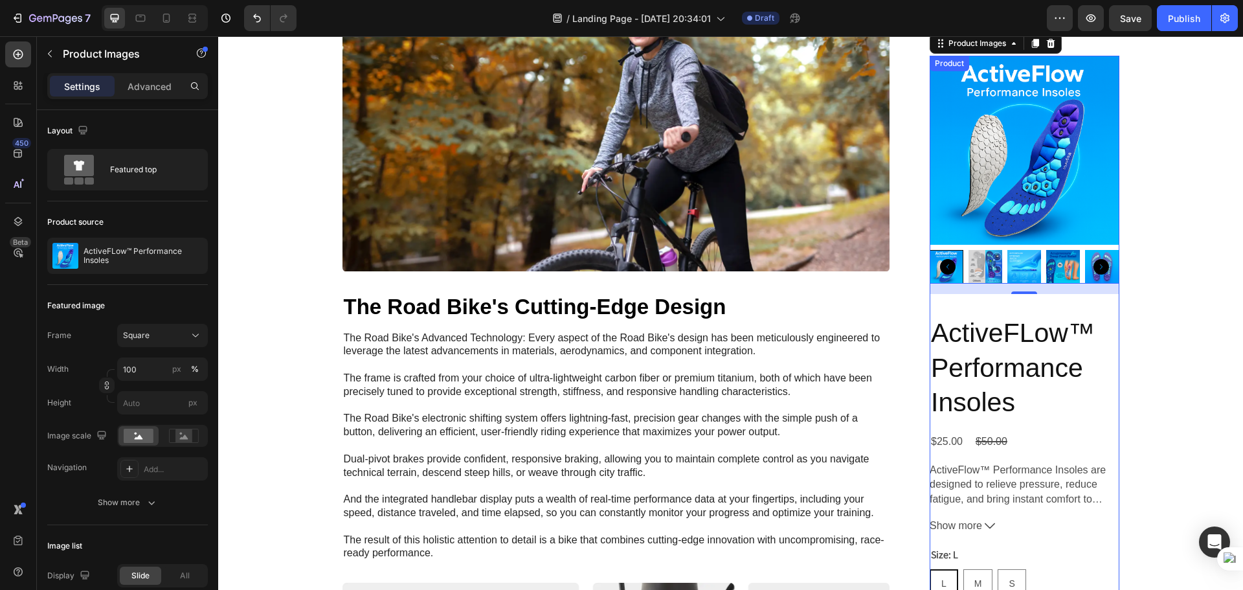
click at [1045, 441] on div "$25.00 Product Price Product Price $50.00 Product Price Product Price Row" at bounding box center [1024, 441] width 190 height 21
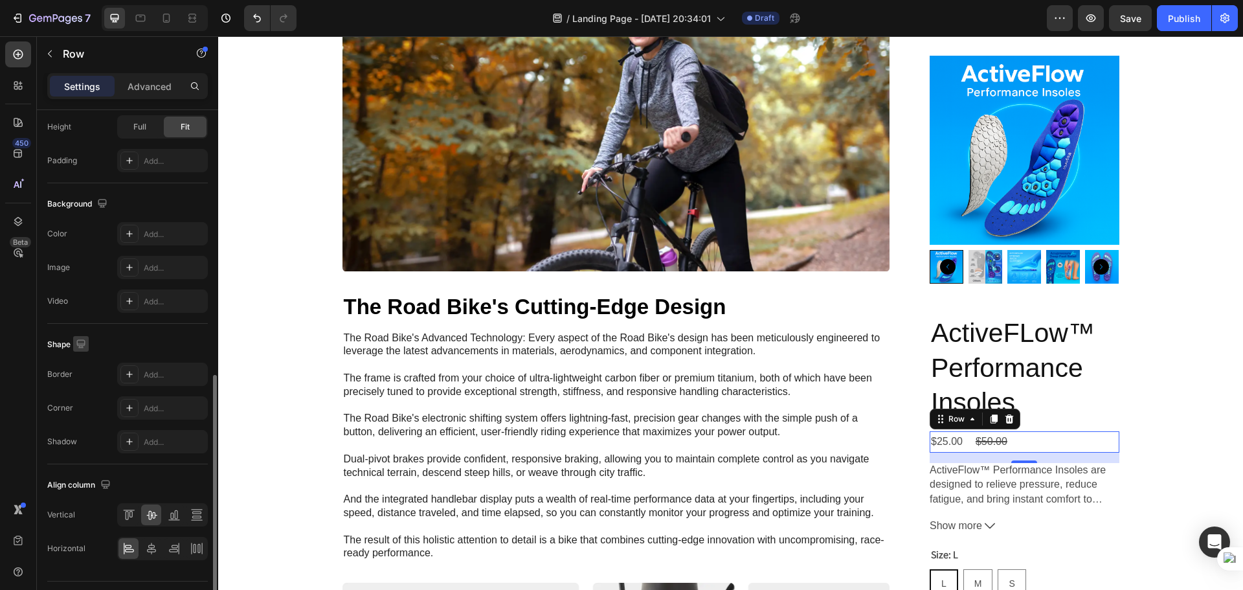
scroll to position [421, 0]
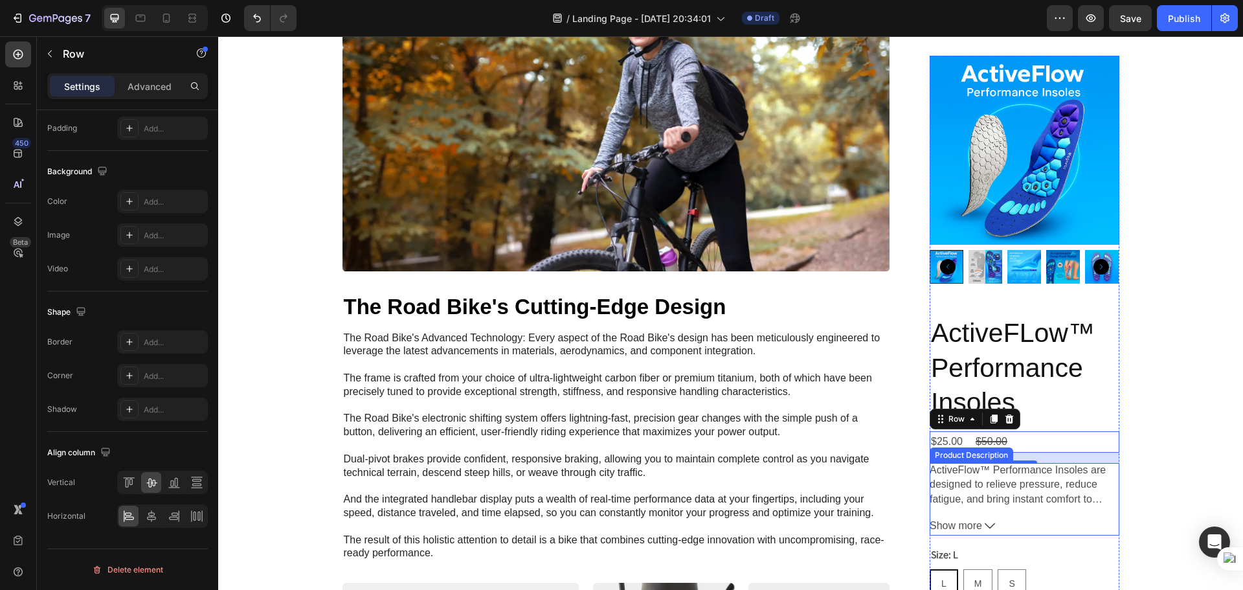
click at [1039, 491] on p "ActiveFlow™ Performance Insoles are designed to relieve pressure, reduce fatigu…" at bounding box center [1024, 484] width 190 height 43
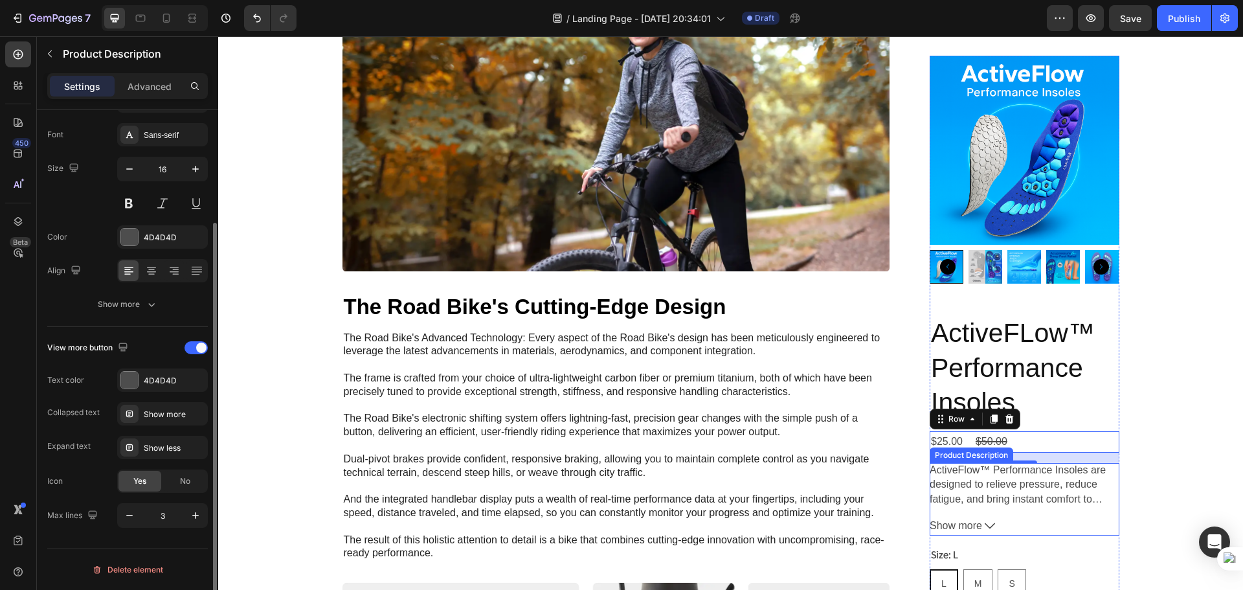
scroll to position [0, 0]
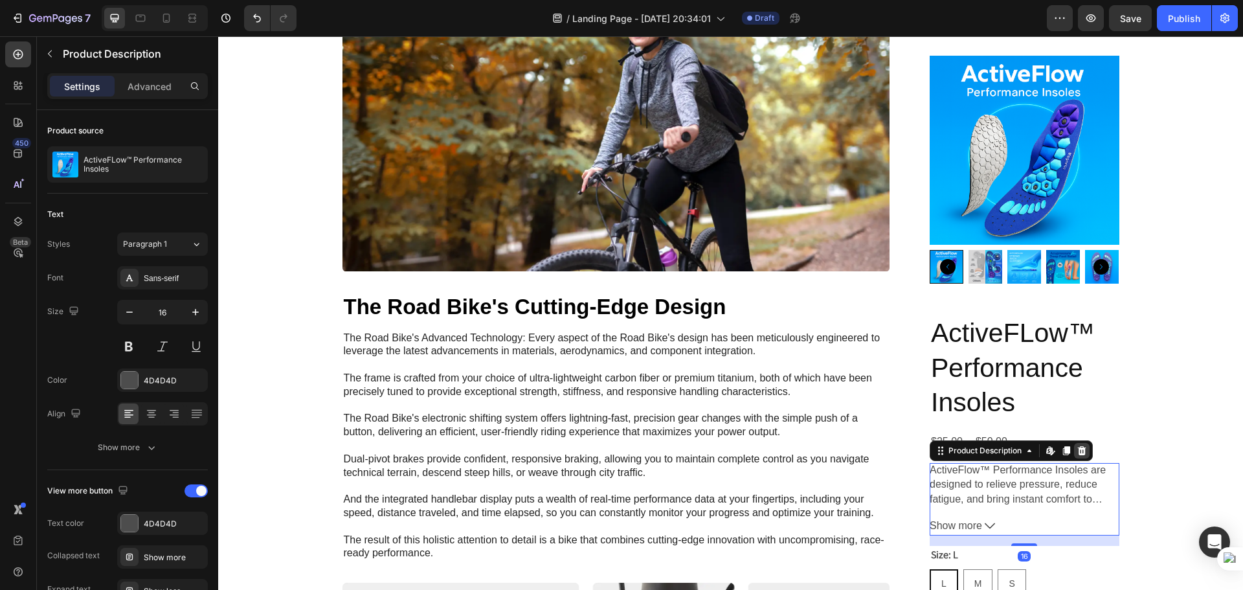
click at [1078, 452] on icon at bounding box center [1082, 450] width 8 height 9
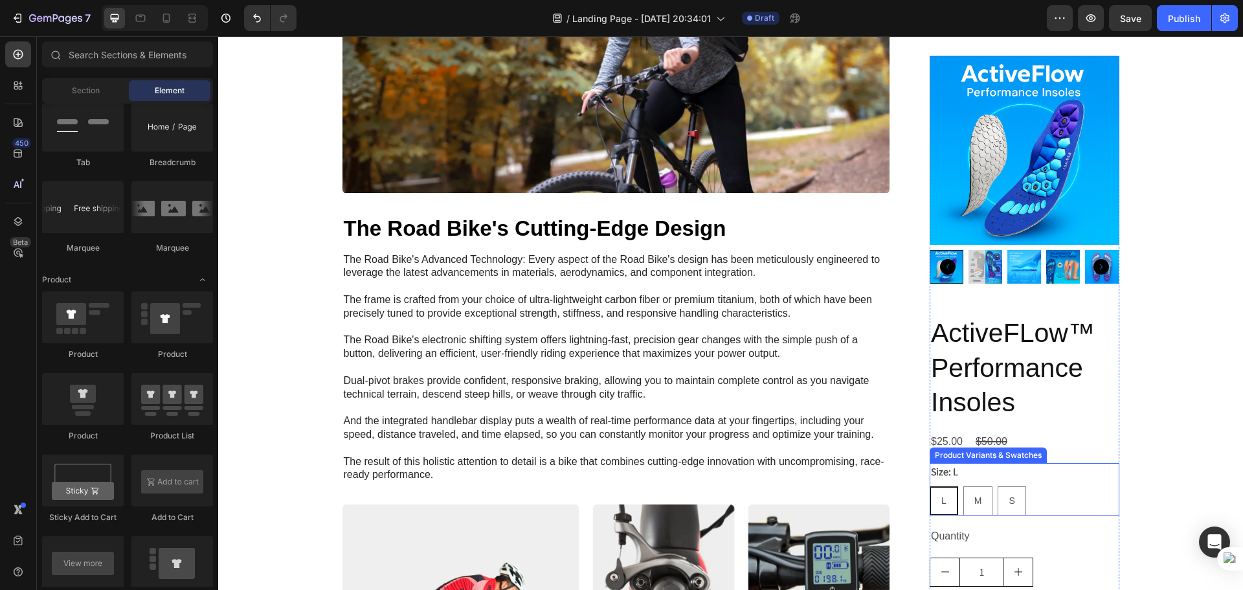
scroll to position [1230, 0]
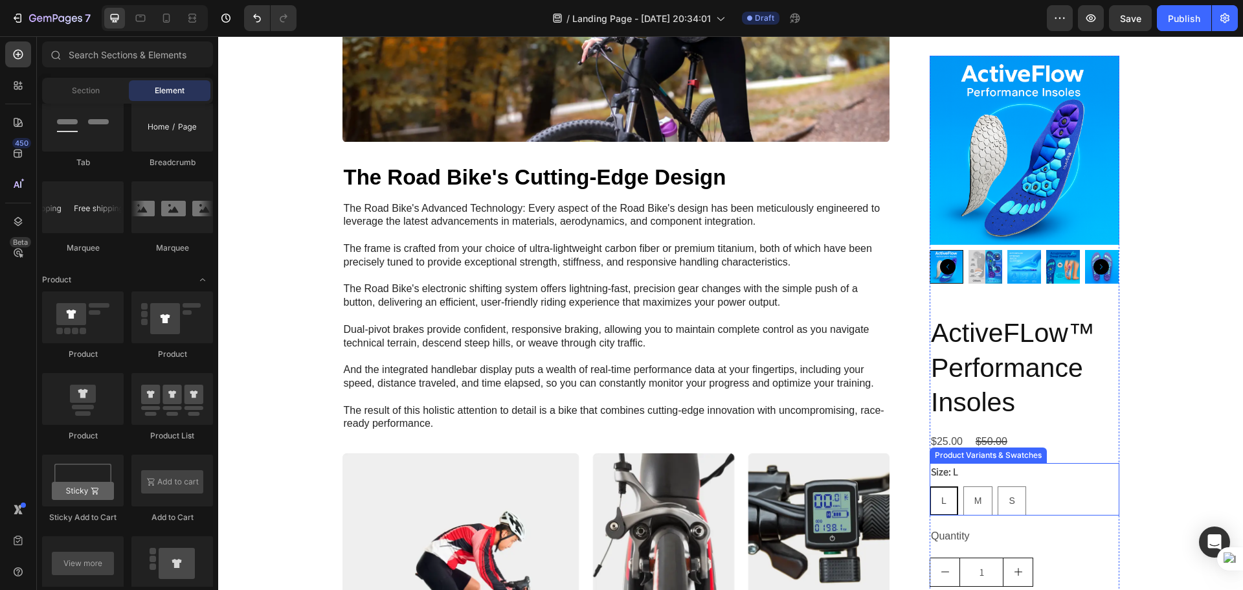
click at [1065, 489] on div "L L L M M M S S S" at bounding box center [1024, 500] width 190 height 29
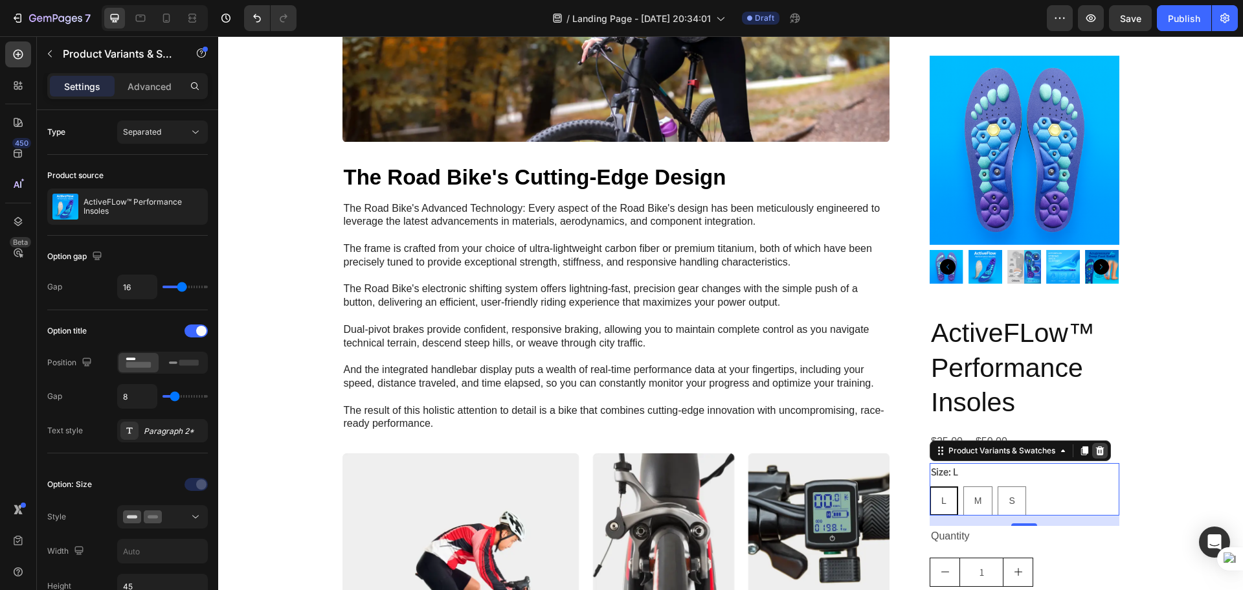
click at [1094, 450] on icon at bounding box center [1099, 450] width 10 height 10
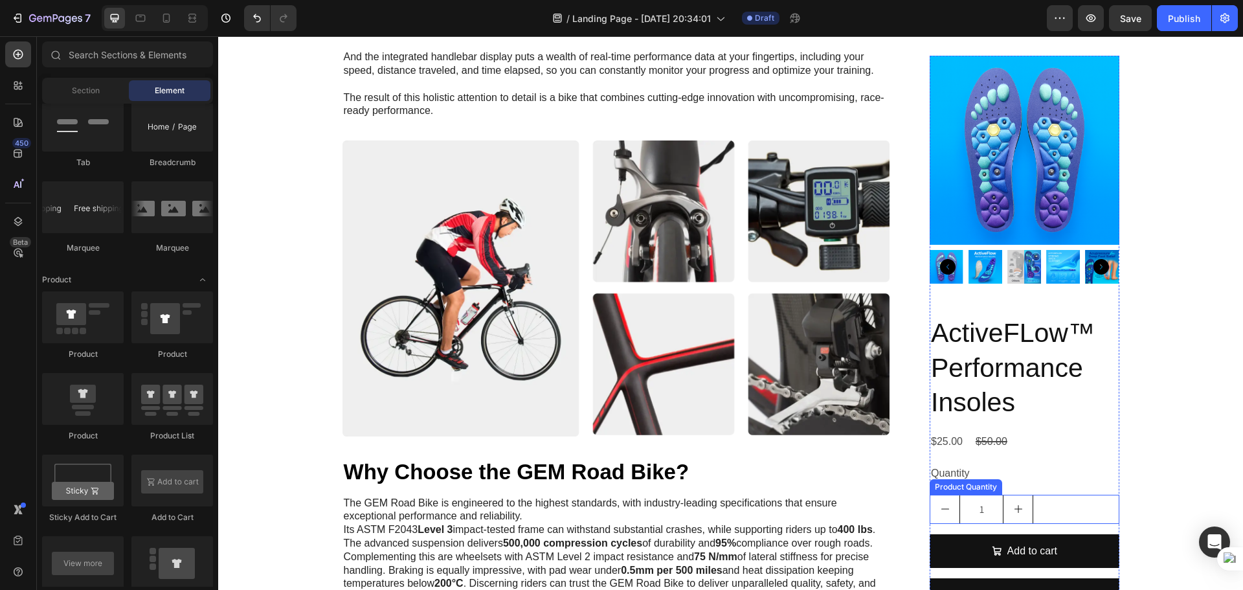
scroll to position [1553, 0]
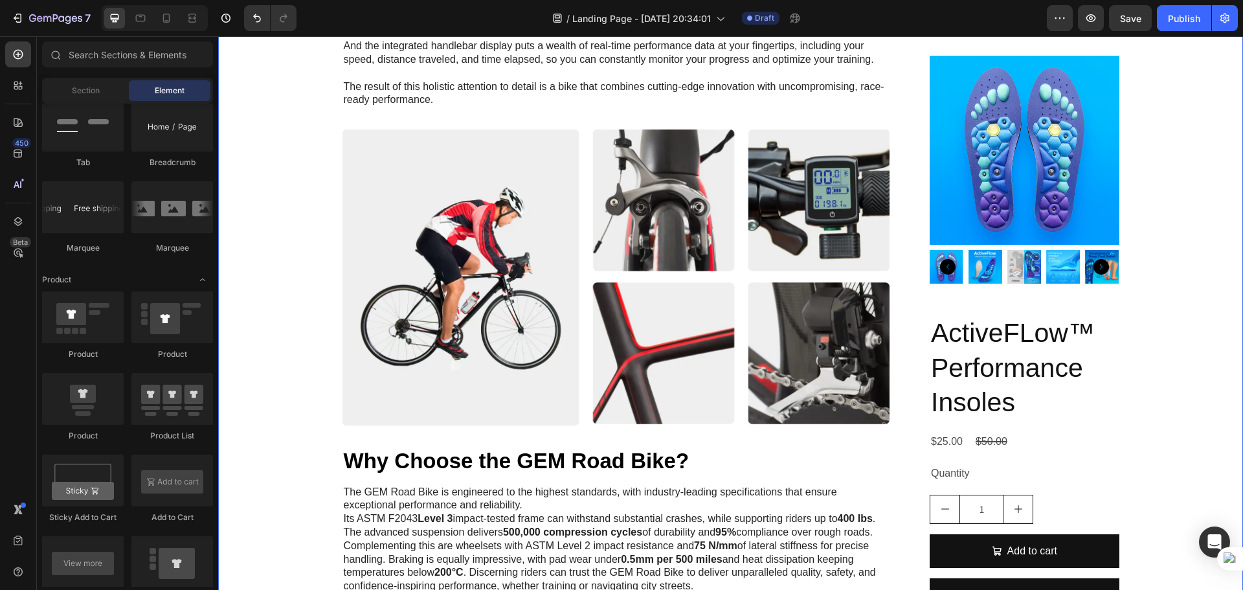
drag, startPoint x: 1460, startPoint y: 283, endPoint x: 1195, endPoint y: 340, distance: 270.9
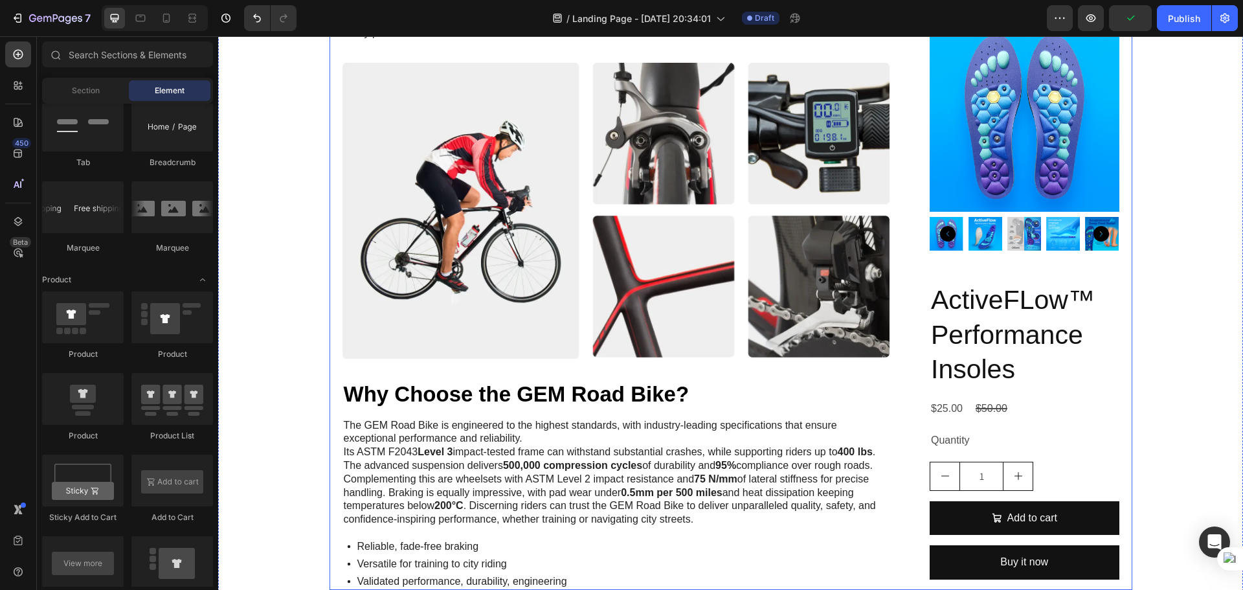
scroll to position [1618, 0]
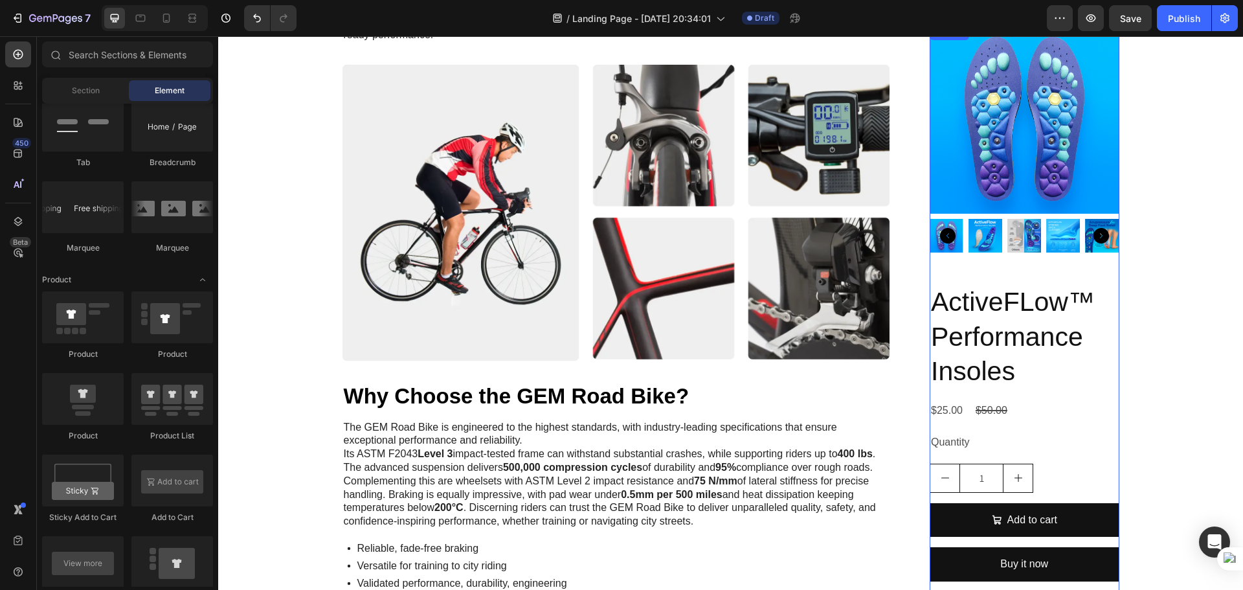
click at [1030, 272] on div "Product Images ActiveFLow™ Performance Insoles Product Title $25.00 Product Pri…" at bounding box center [1024, 309] width 190 height 568
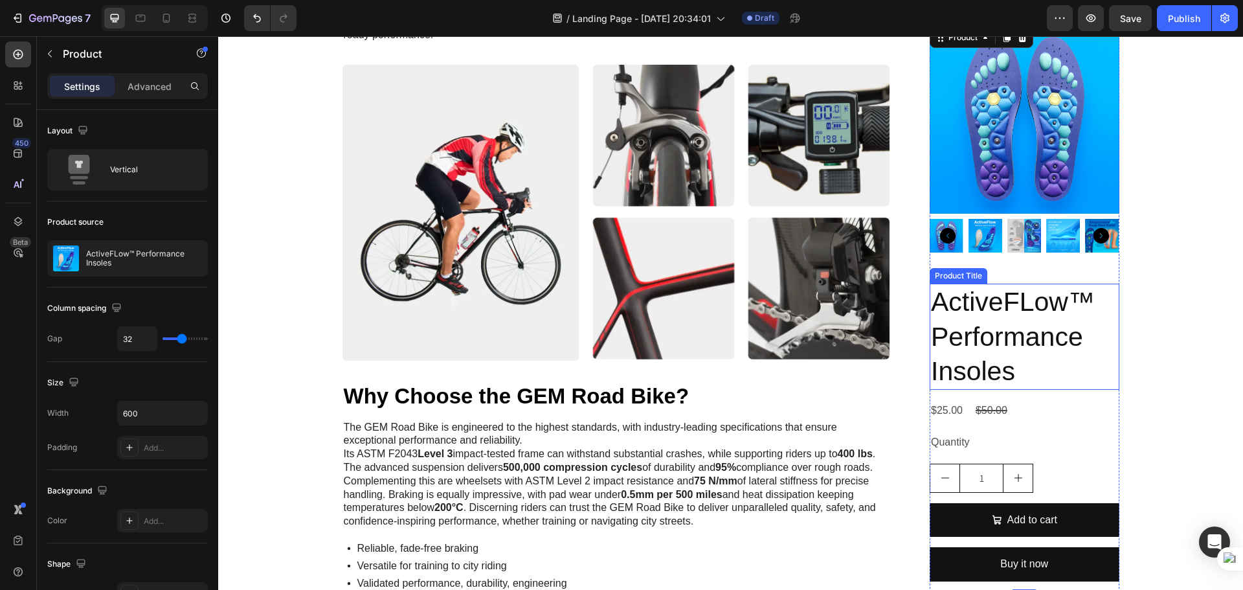
click at [1025, 320] on h2 "ActiveFLow™ Performance Insoles" at bounding box center [1024, 336] width 190 height 106
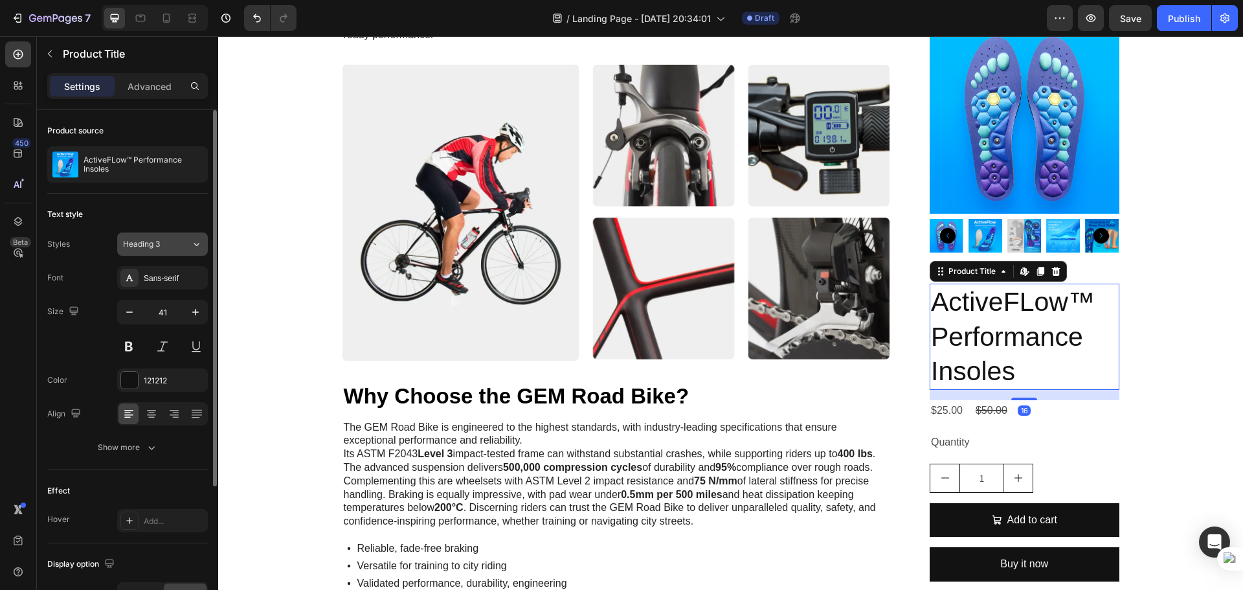
click at [155, 246] on span "Heading 3" at bounding box center [141, 244] width 37 height 12
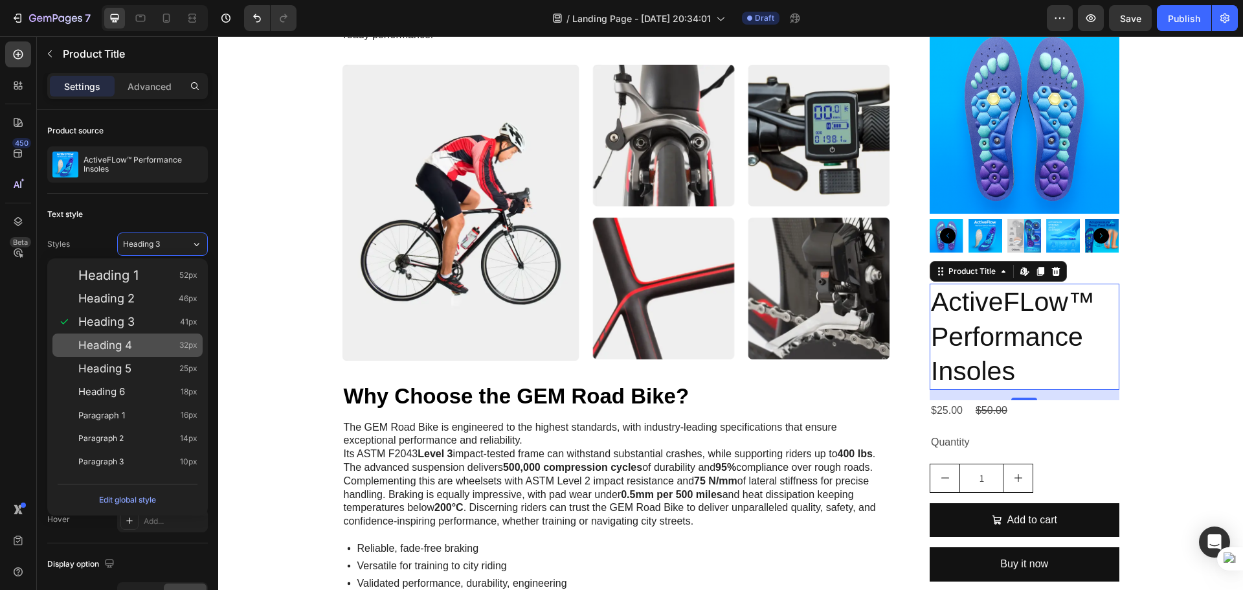
click at [144, 339] on div "Heading 4 32px" at bounding box center [137, 344] width 119 height 13
type input "32"
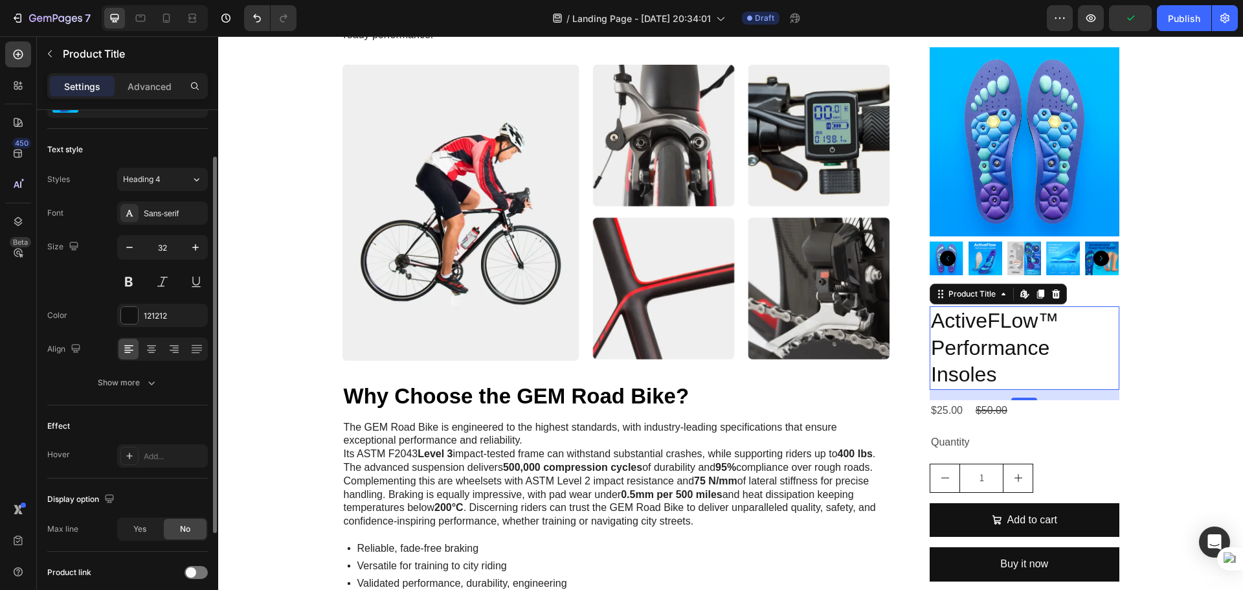
scroll to position [0, 0]
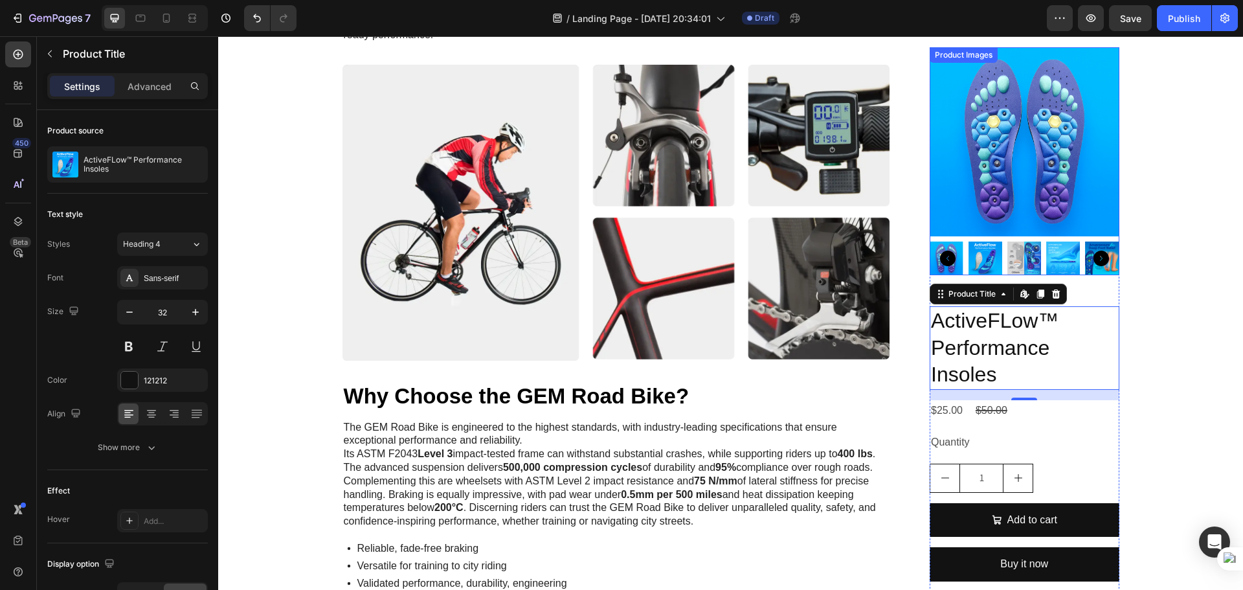
click at [933, 264] on img at bounding box center [946, 258] width 34 height 34
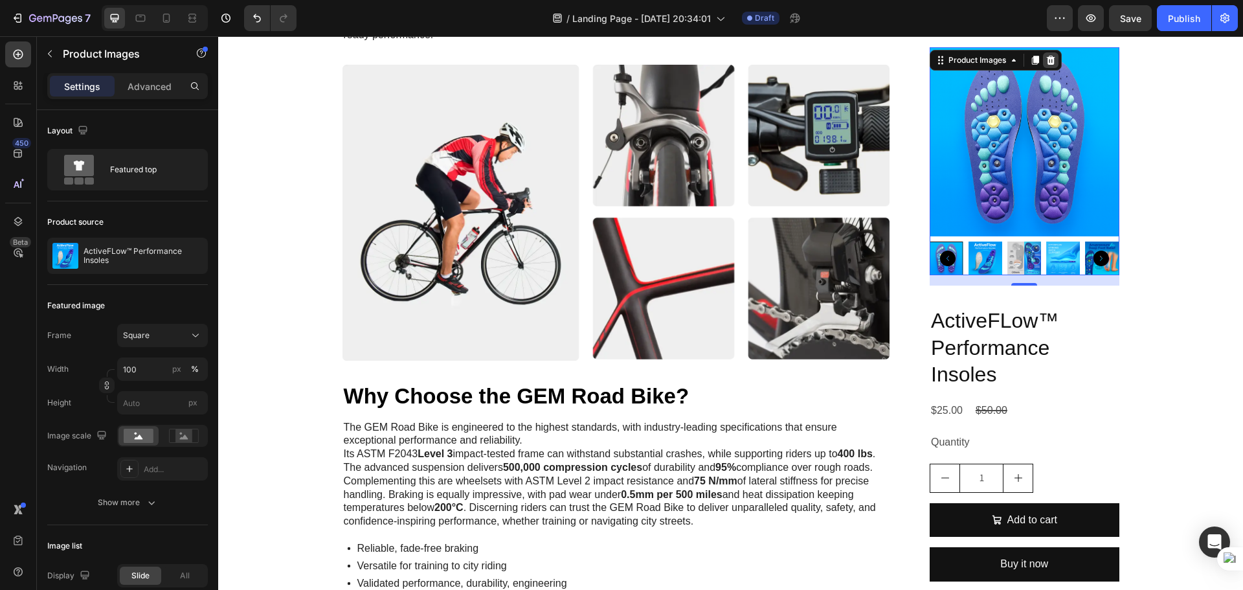
click at [1046, 61] on icon at bounding box center [1050, 60] width 8 height 9
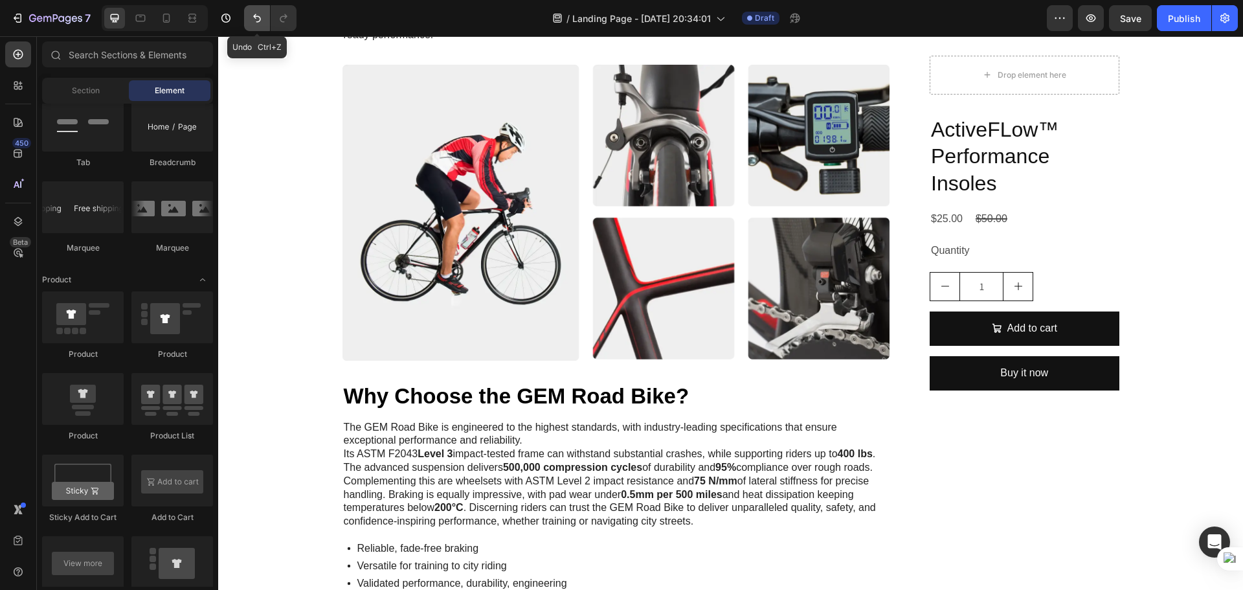
drag, startPoint x: 253, startPoint y: 19, endPoint x: 602, endPoint y: 143, distance: 370.3
click at [253, 19] on icon "Undo/Redo" at bounding box center [256, 18] width 13 height 13
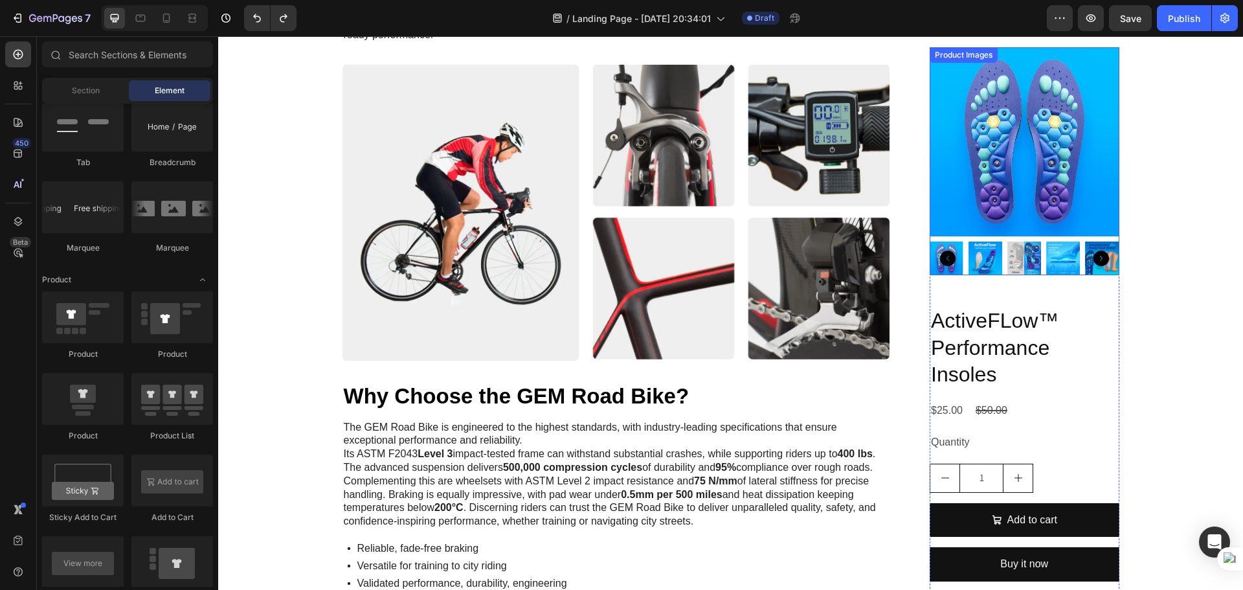
click at [956, 266] on img at bounding box center [946, 258] width 34 height 34
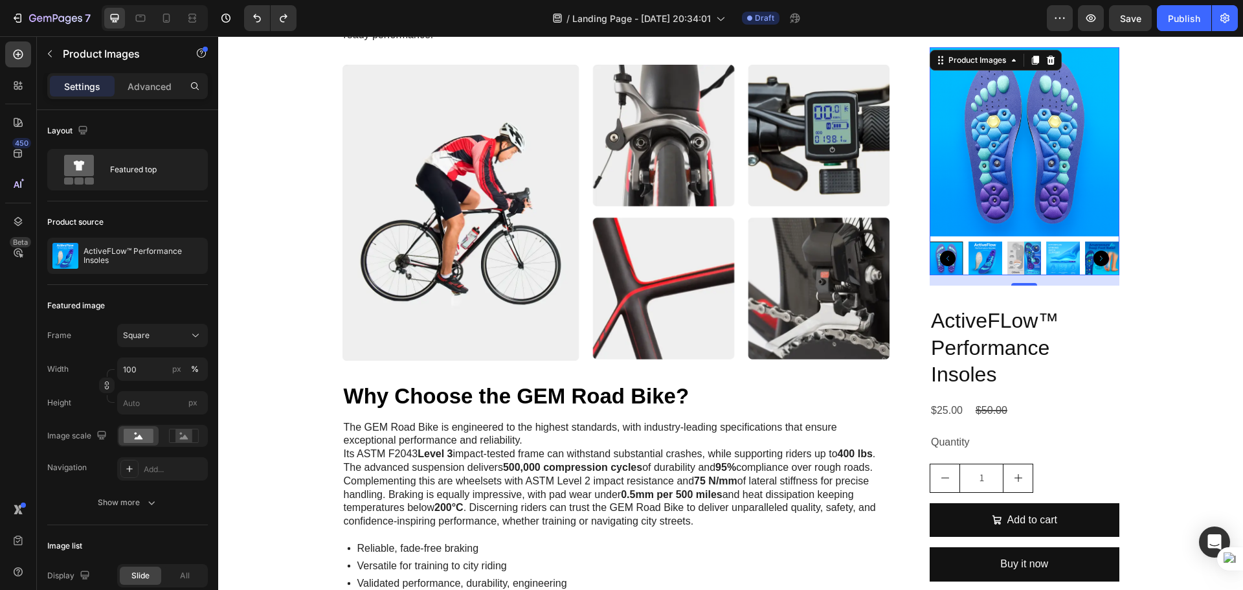
click at [979, 255] on img at bounding box center [985, 258] width 34 height 34
